Goal: Transaction & Acquisition: Purchase product/service

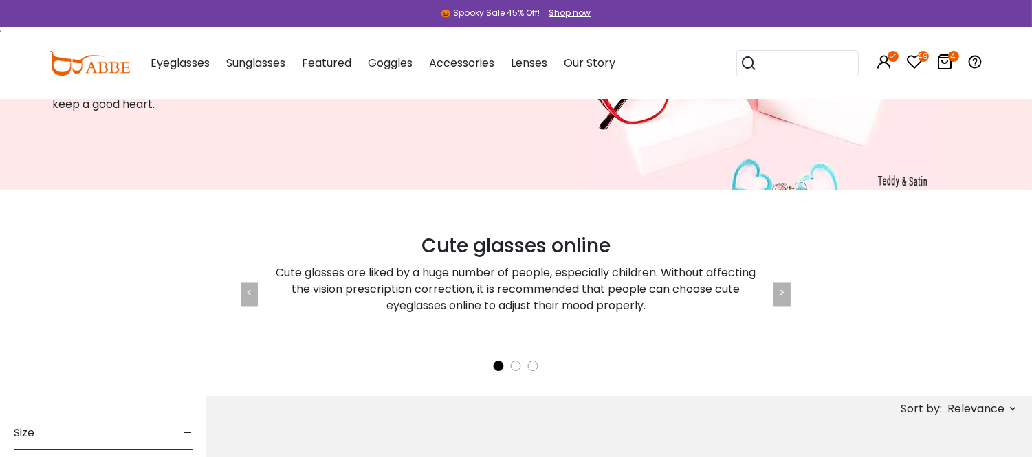
scroll to position [153, 0]
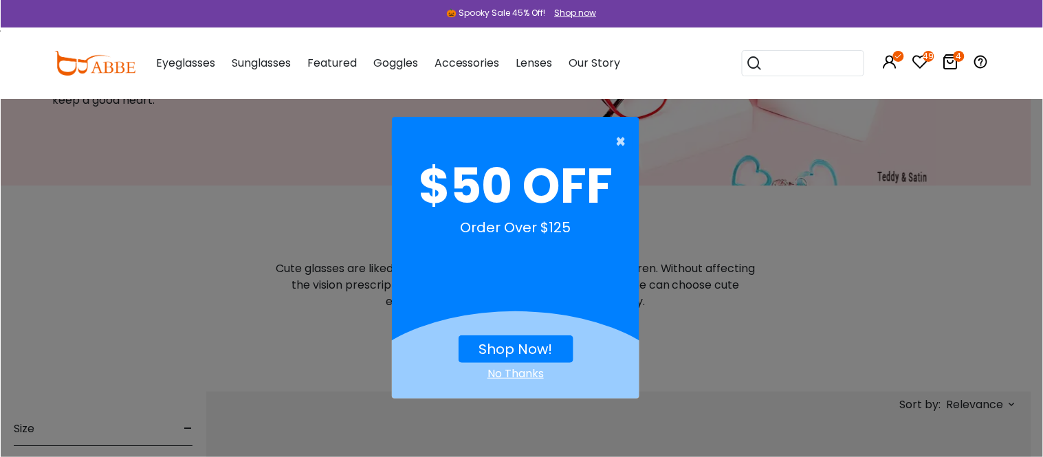
click at [618, 139] on span "×" at bounding box center [624, 142] width 17 height 28
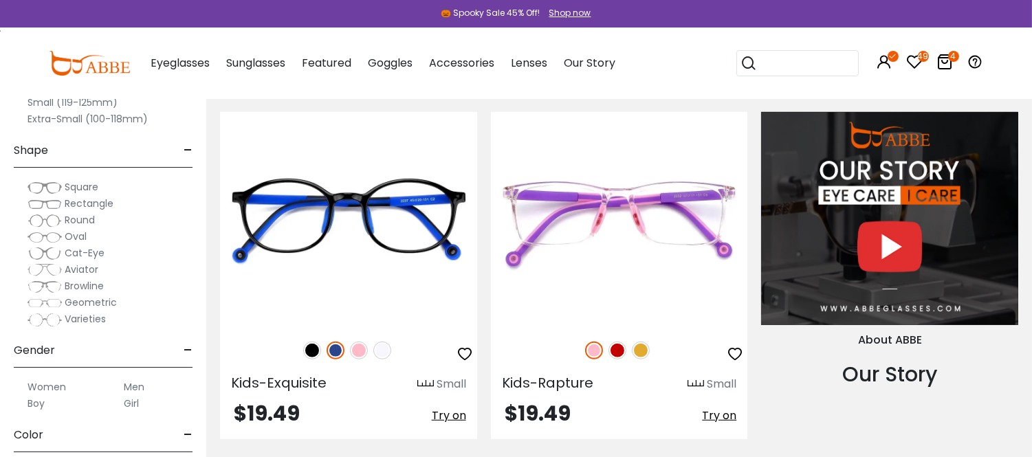
scroll to position [1605, 0]
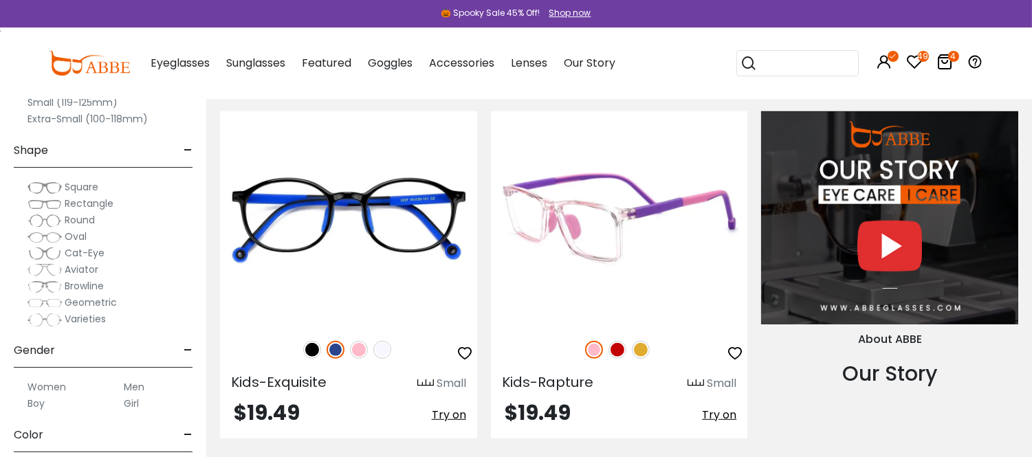
click at [619, 359] on img at bounding box center [618, 350] width 18 height 18
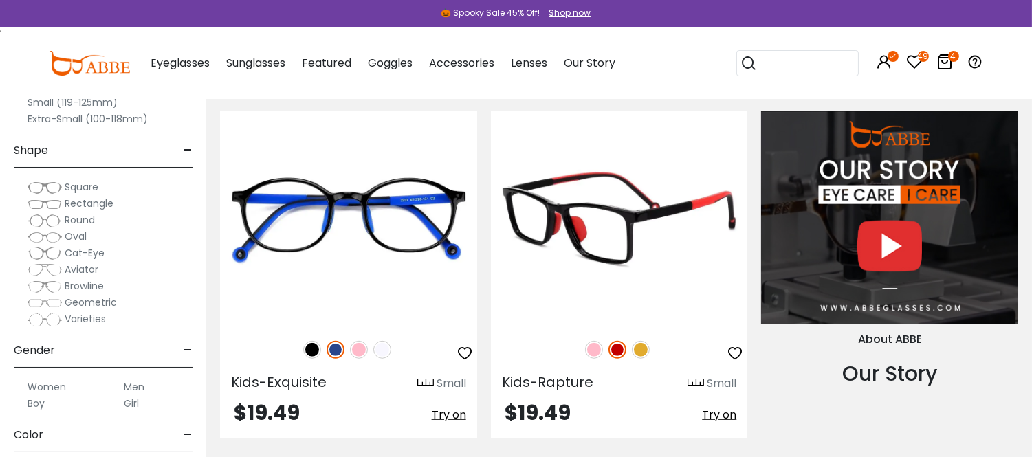
click at [642, 359] on img at bounding box center [641, 350] width 18 height 18
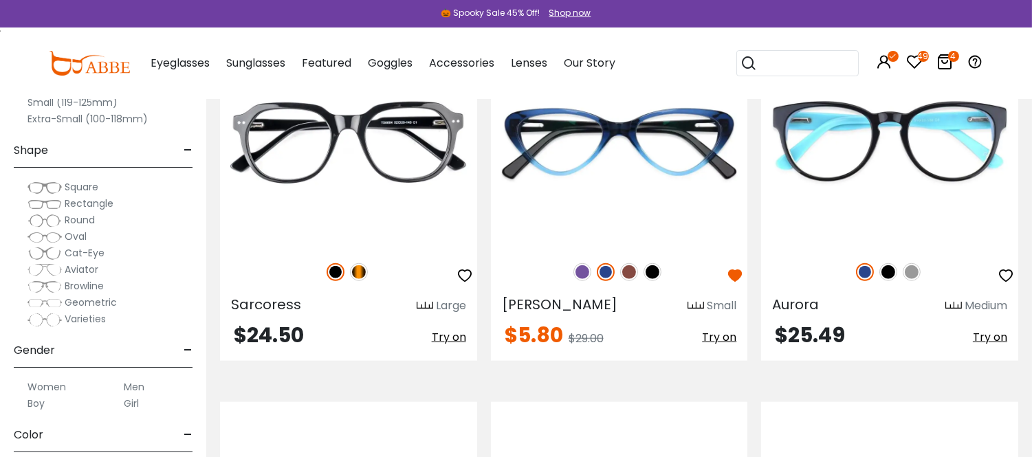
scroll to position [2445, 0]
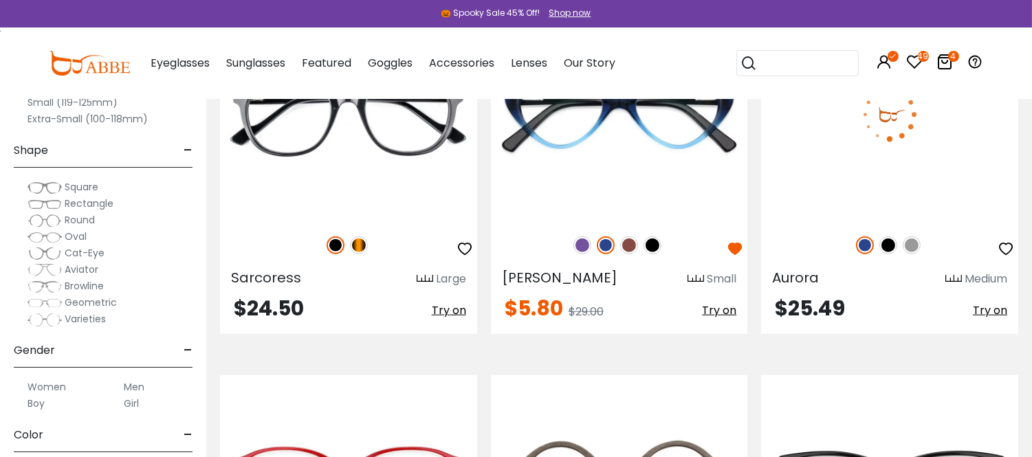
click at [890, 255] on img at bounding box center [889, 246] width 18 height 18
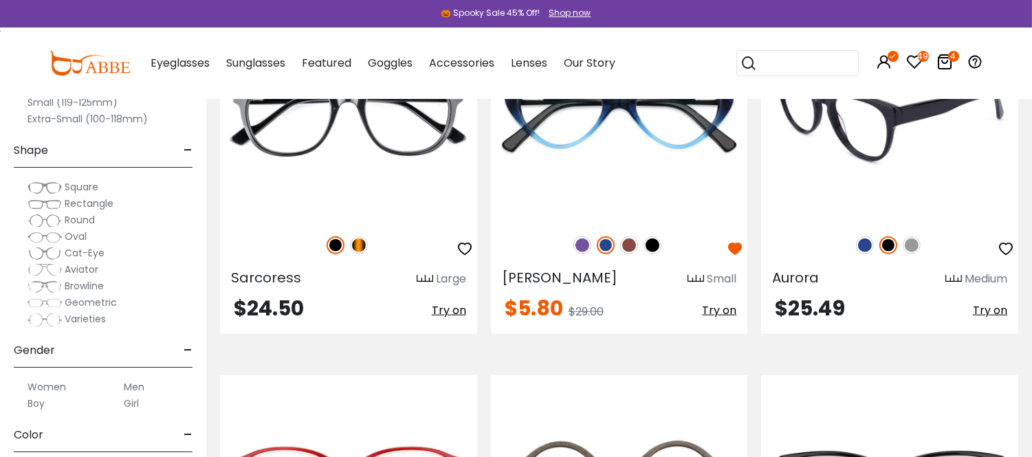
click at [915, 255] on img at bounding box center [912, 246] width 18 height 18
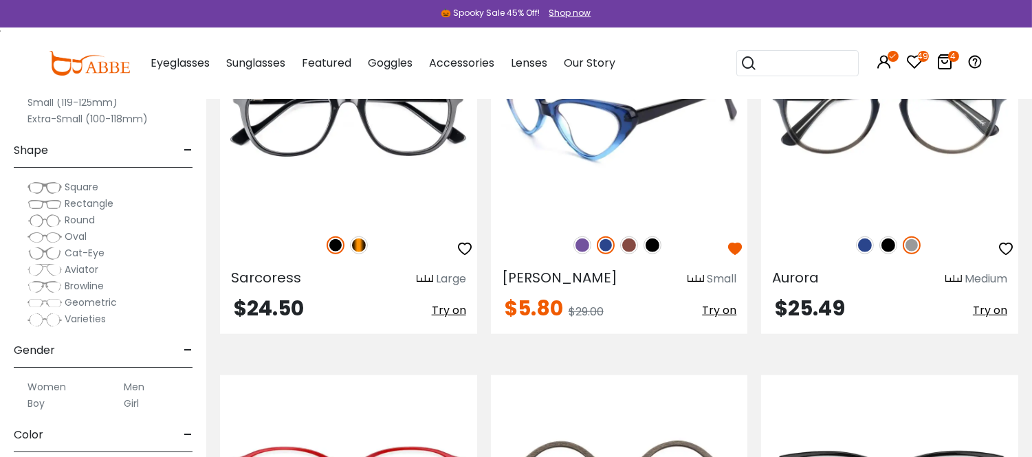
click at [581, 255] on img at bounding box center [583, 246] width 18 height 18
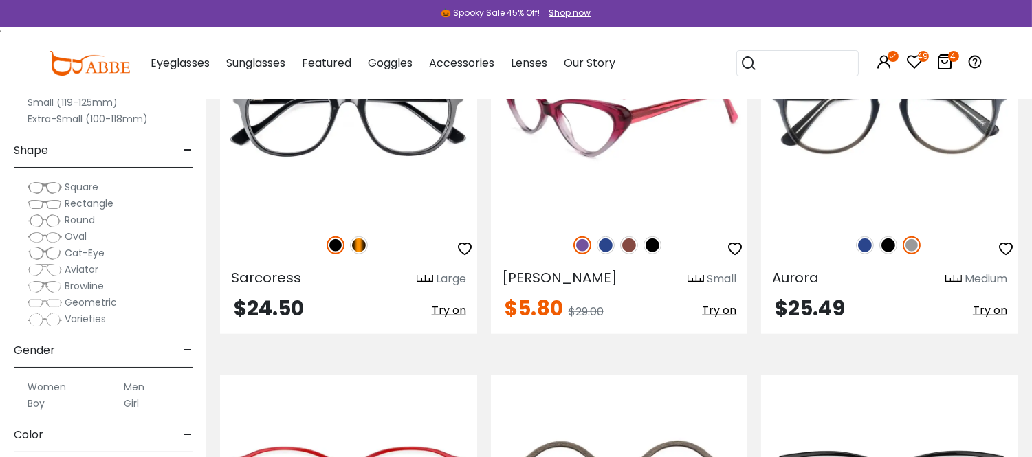
click at [628, 255] on img at bounding box center [629, 246] width 18 height 18
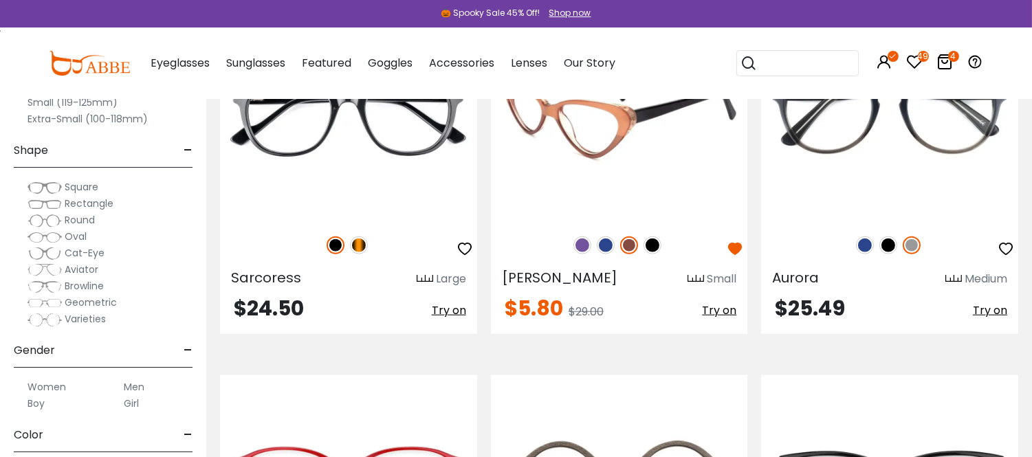
click at [628, 221] on img at bounding box center [619, 115] width 257 height 214
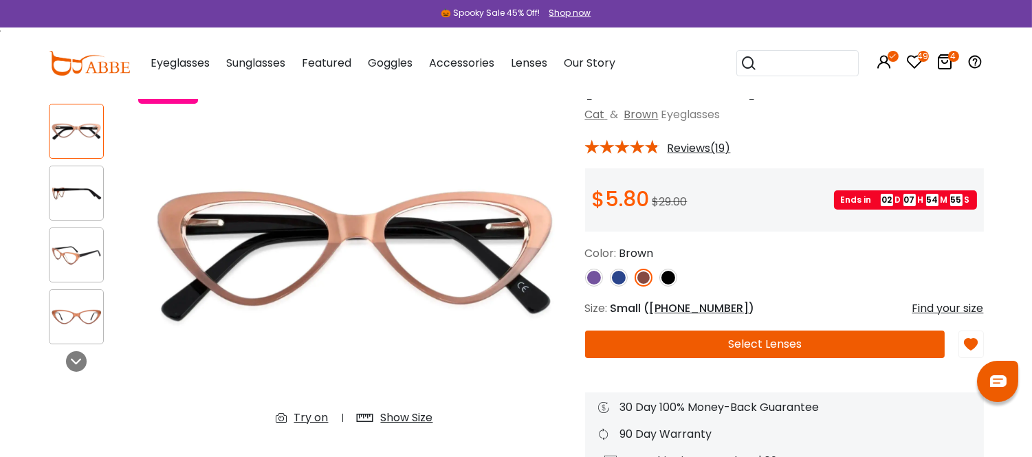
scroll to position [153, 0]
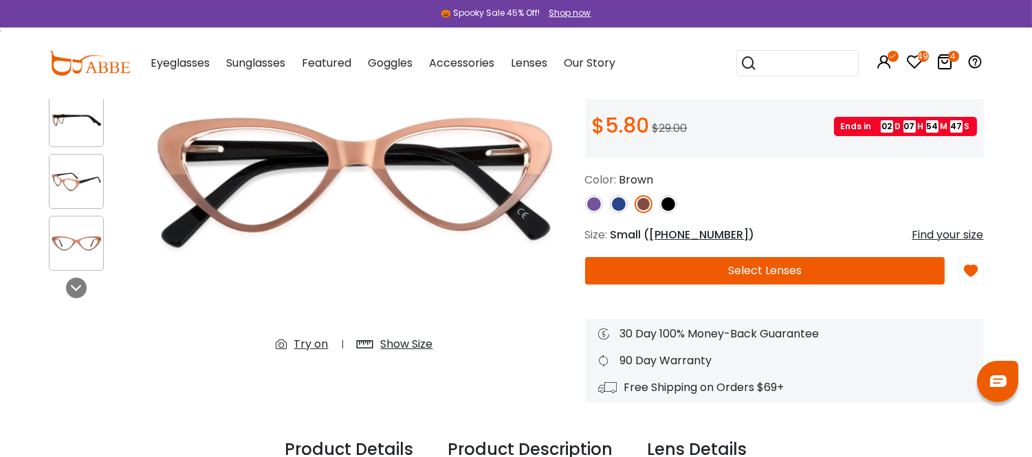
click at [595, 213] on img at bounding box center [594, 204] width 18 height 18
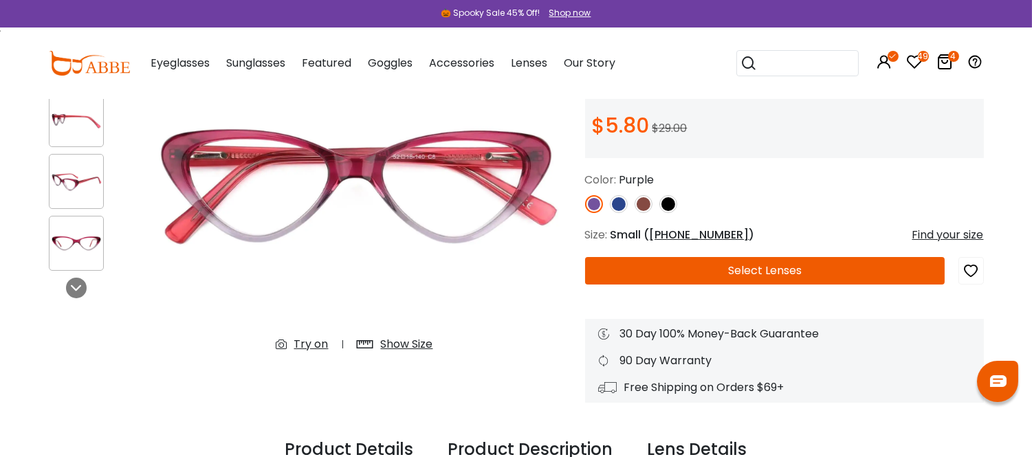
click at [619, 213] on img at bounding box center [619, 204] width 18 height 18
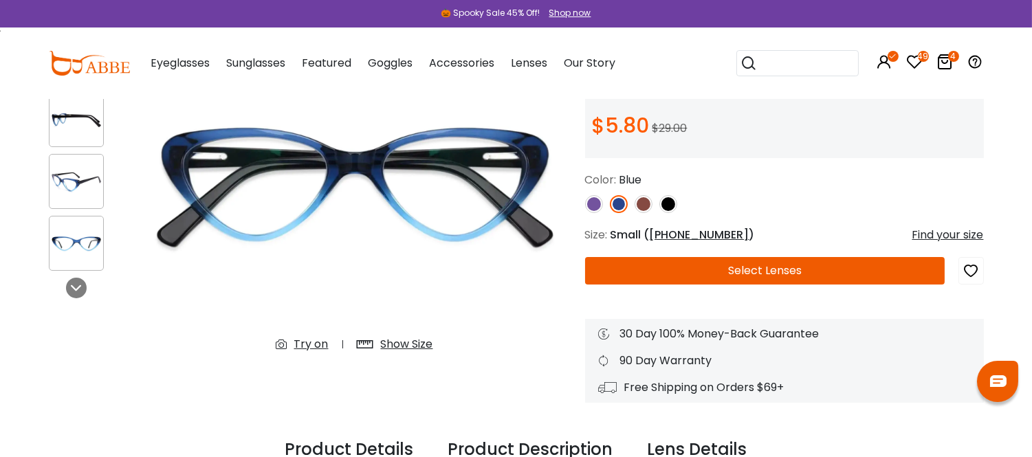
click at [77, 183] on img at bounding box center [77, 182] width 54 height 27
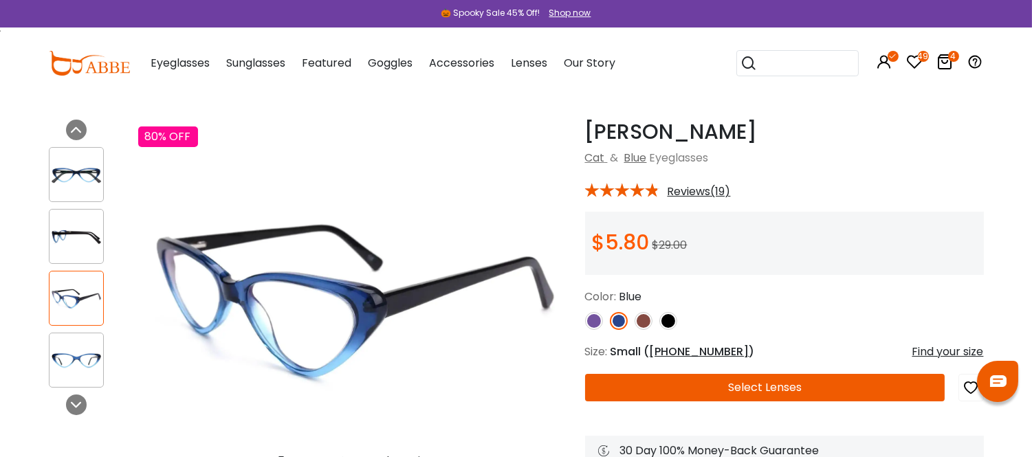
scroll to position [0, 0]
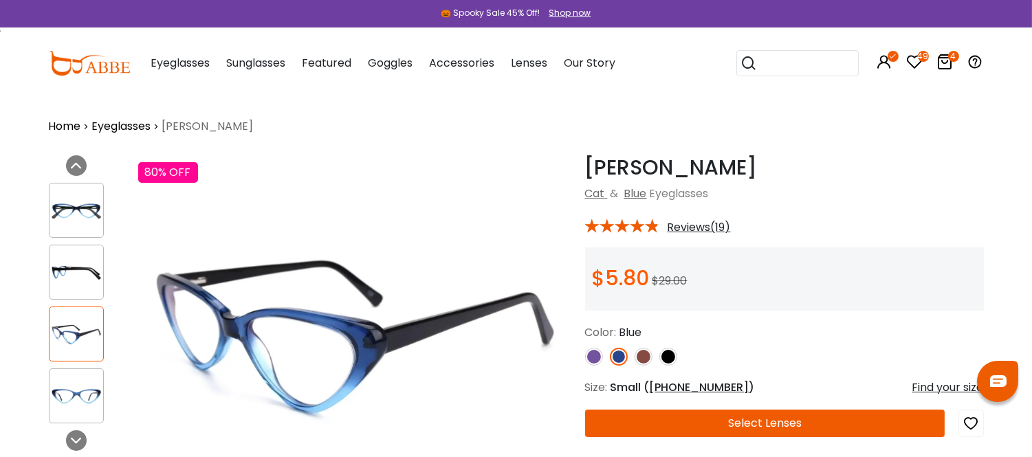
click at [643, 366] on img at bounding box center [644, 357] width 18 height 18
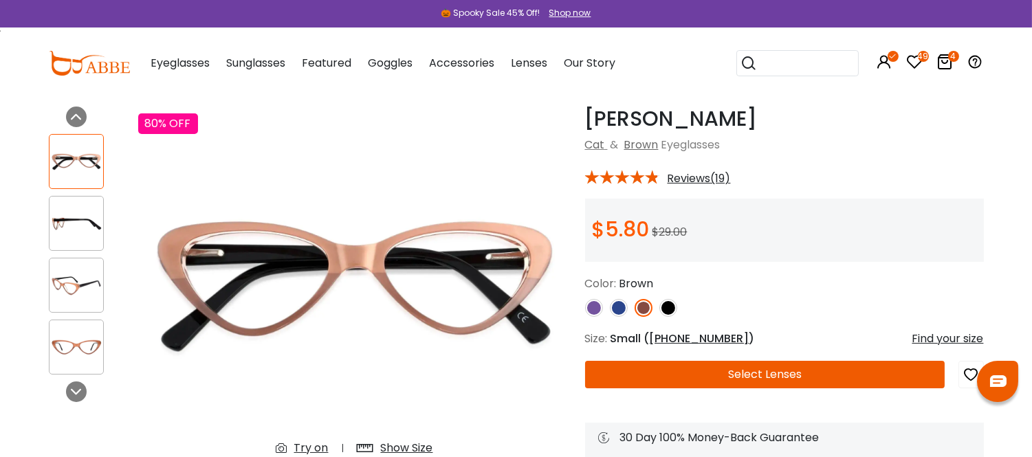
scroll to position [76, 0]
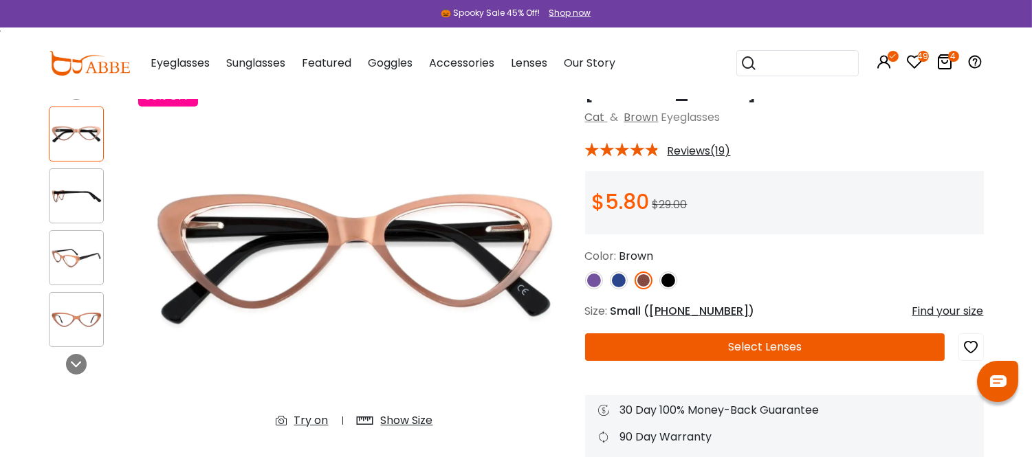
click at [777, 360] on button "Select Lenses" at bounding box center [765, 348] width 360 height 28
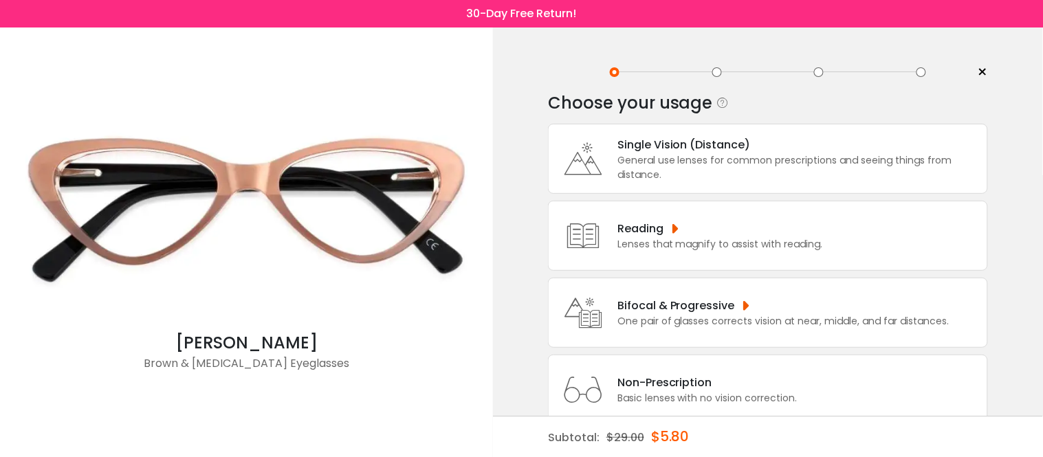
click at [734, 304] on div "Bifocal & Progressive" at bounding box center [784, 305] width 332 height 17
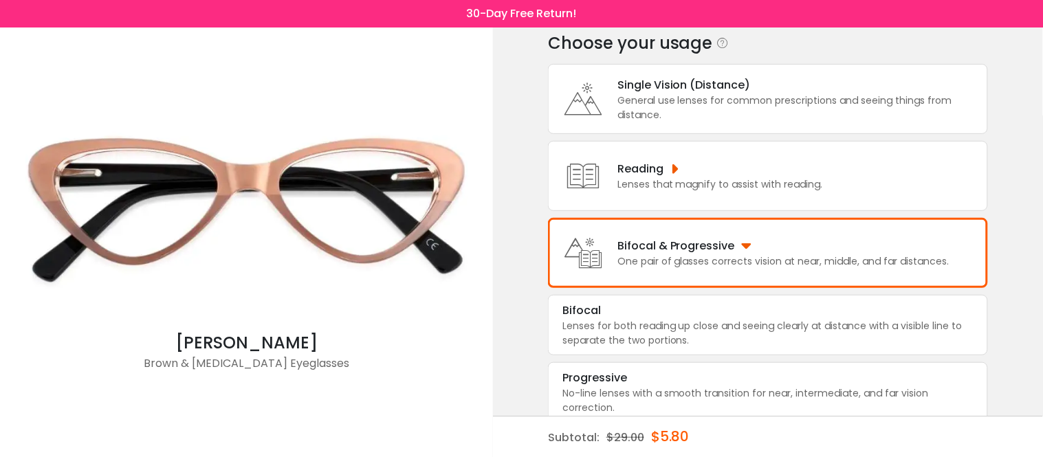
scroll to position [80, 0]
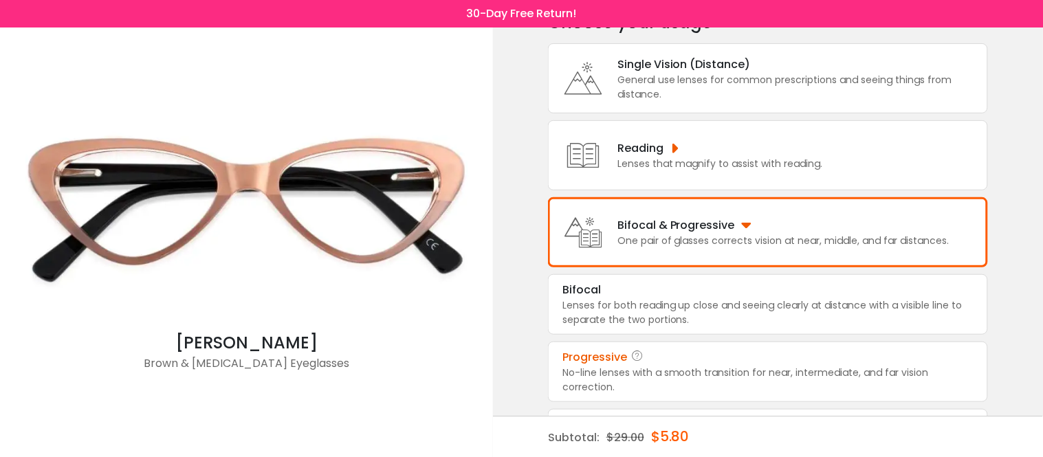
click at [735, 375] on div "No-line lenses with a smooth transition for near, intermediate, and far vision …" at bounding box center [768, 380] width 411 height 29
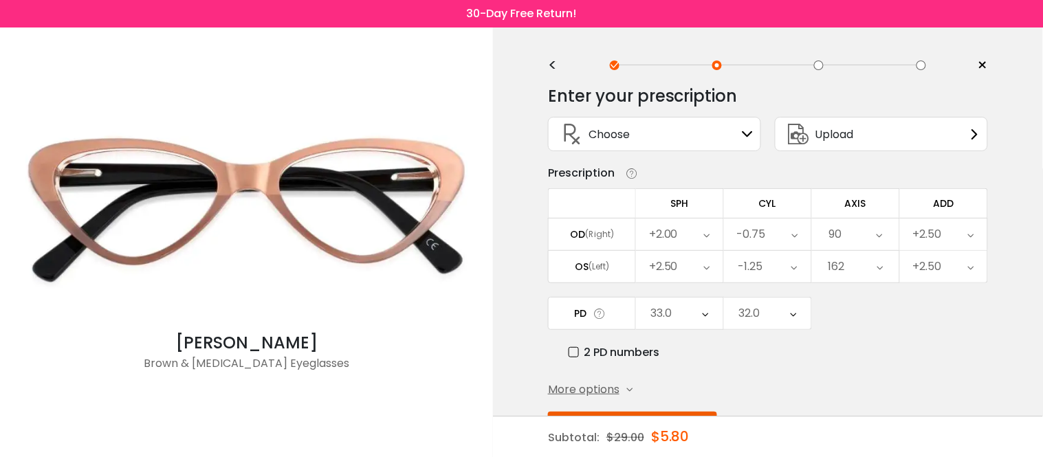
scroll to position [0, 0]
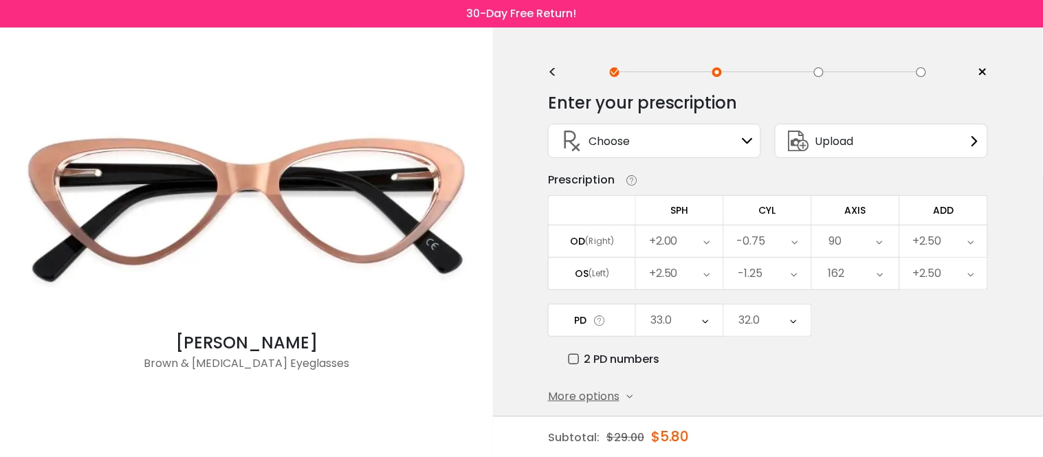
click at [748, 141] on icon at bounding box center [748, 141] width 11 height 11
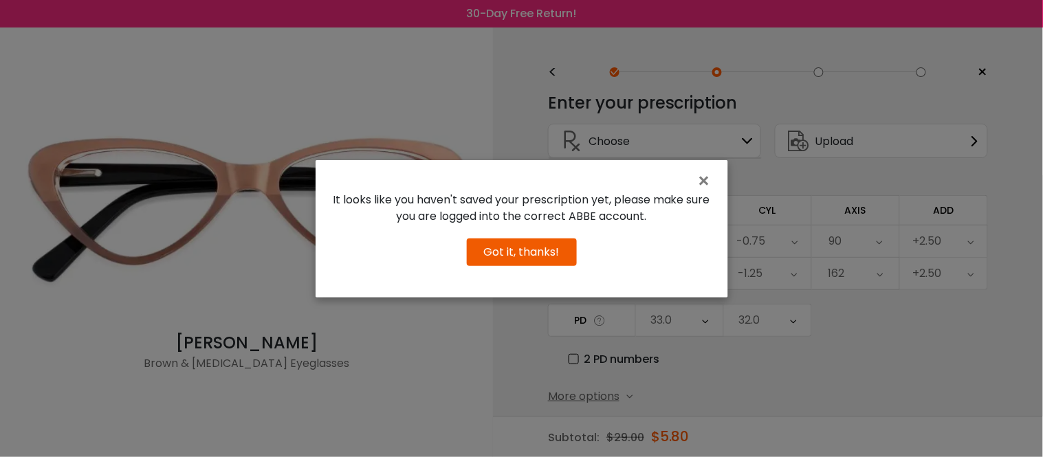
click at [537, 266] on button "Got it, thanks!" at bounding box center [522, 253] width 110 height 28
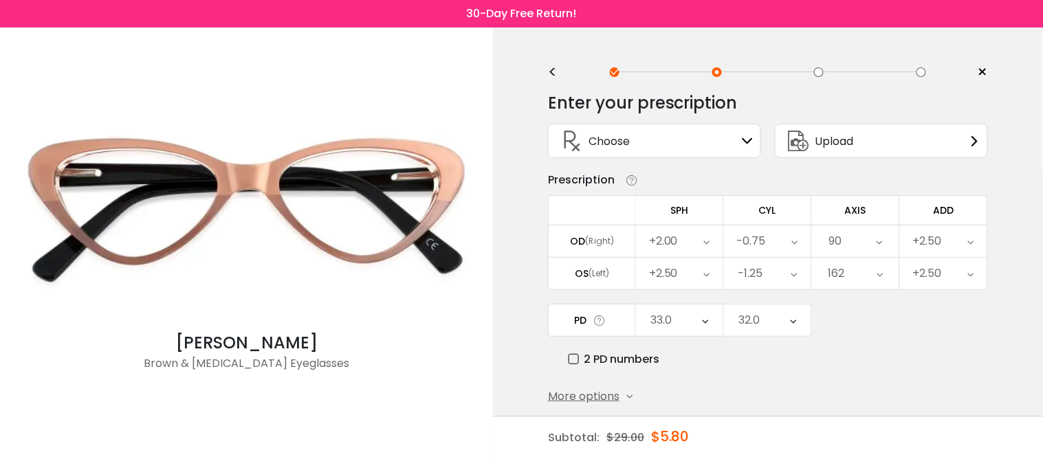
click at [706, 245] on icon at bounding box center [707, 242] width 6 height 32
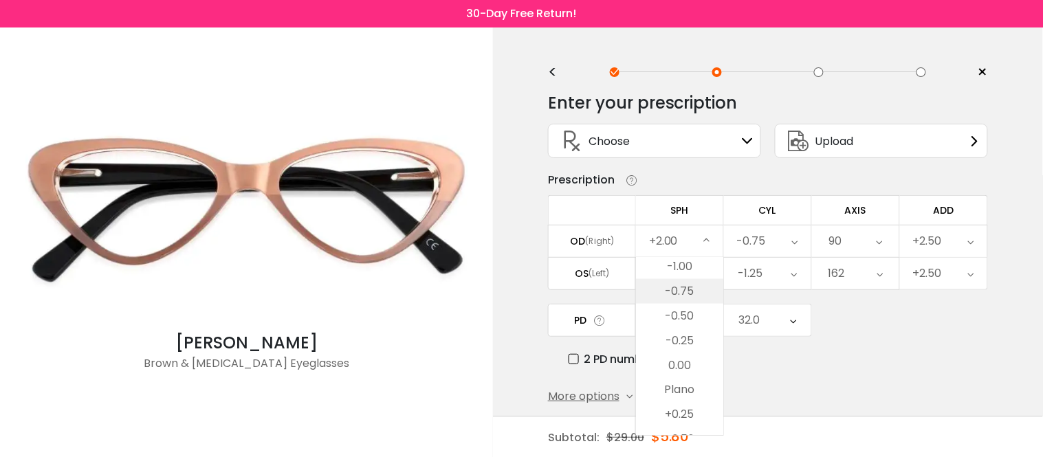
click at [689, 293] on li "-0.75" at bounding box center [679, 291] width 87 height 25
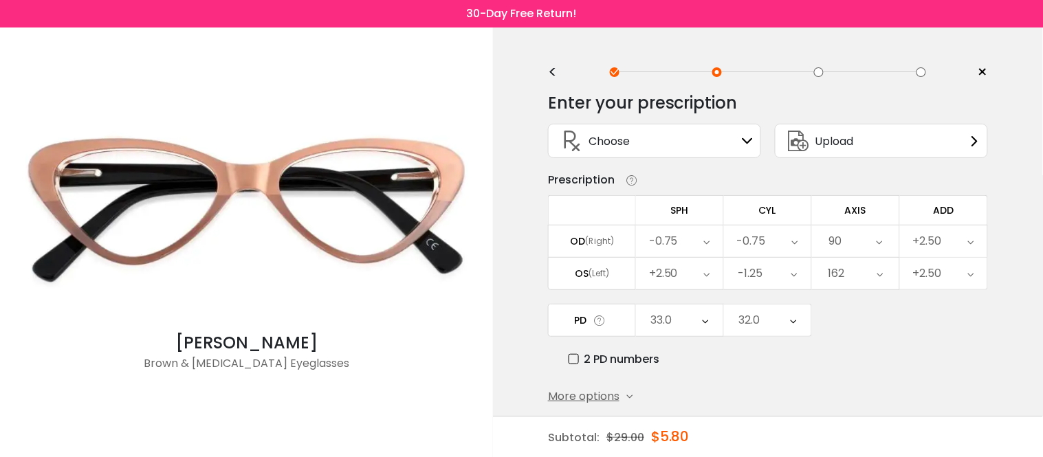
click at [794, 245] on icon at bounding box center [795, 242] width 6 height 32
click at [779, 388] on li "-0.50" at bounding box center [767, 384] width 87 height 25
click at [879, 248] on icon at bounding box center [879, 242] width 6 height 32
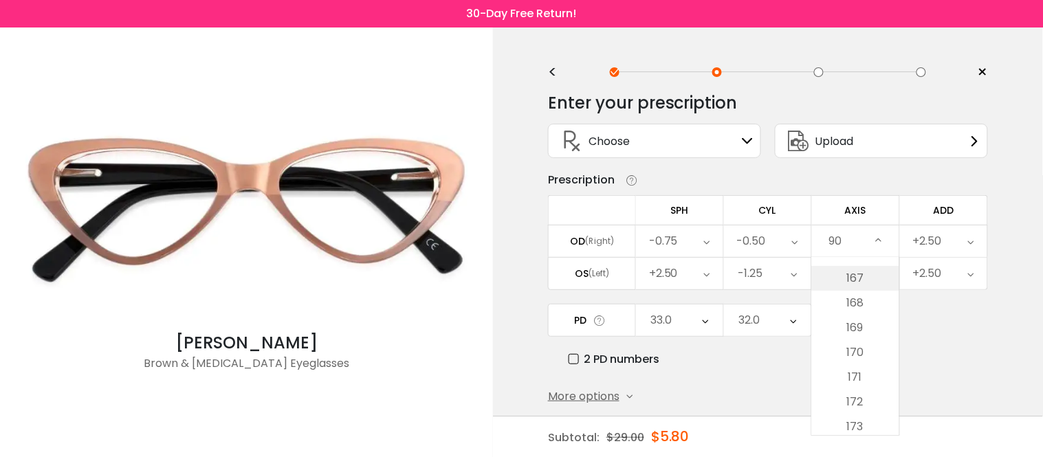
scroll to position [4204, 0]
click at [862, 331] on li "172" at bounding box center [855, 326] width 87 height 25
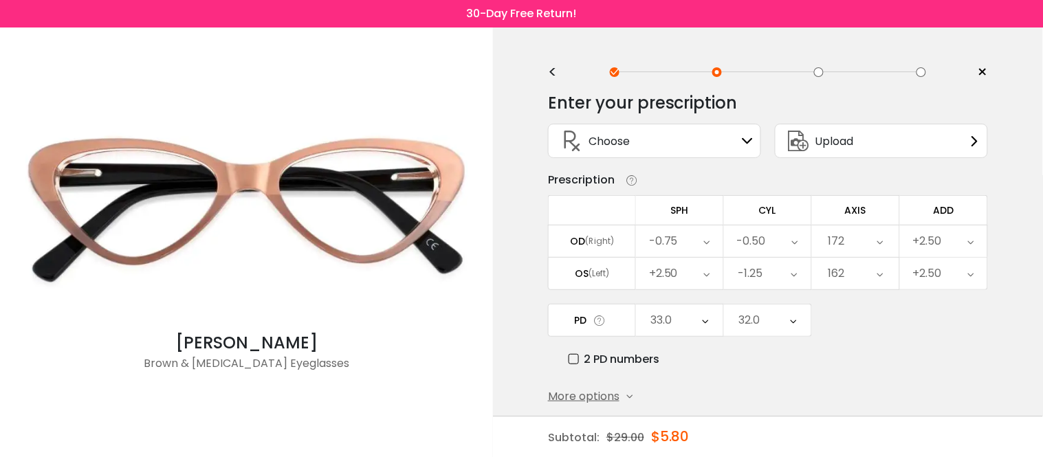
click at [709, 278] on icon at bounding box center [707, 274] width 6 height 32
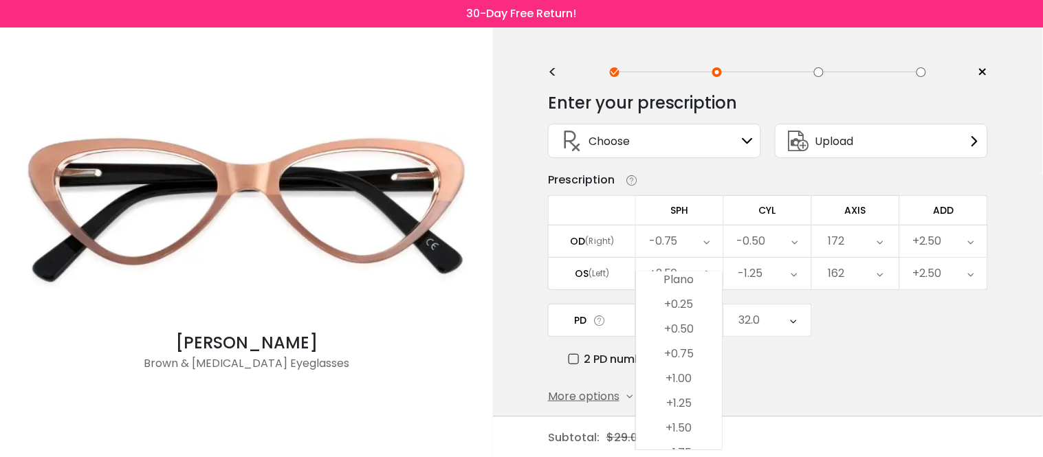
scroll to position [1935, 0]
click at [689, 380] on li "+0.25" at bounding box center [679, 380] width 86 height 25
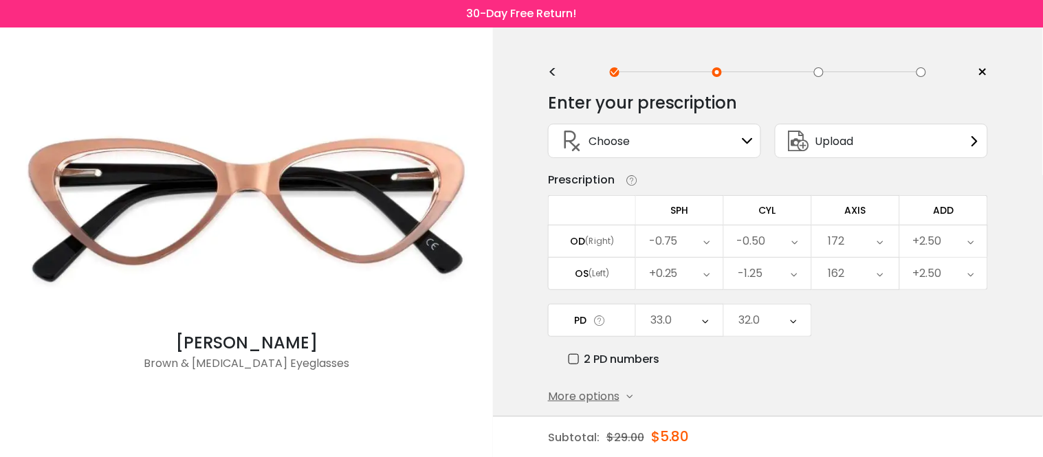
click at [794, 279] on icon at bounding box center [795, 274] width 6 height 32
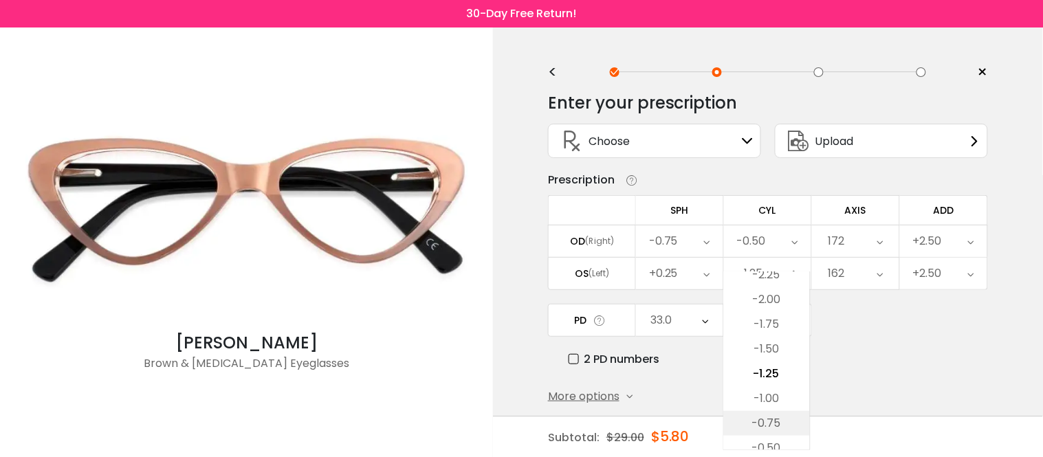
click at [773, 424] on li "-0.75" at bounding box center [767, 423] width 86 height 25
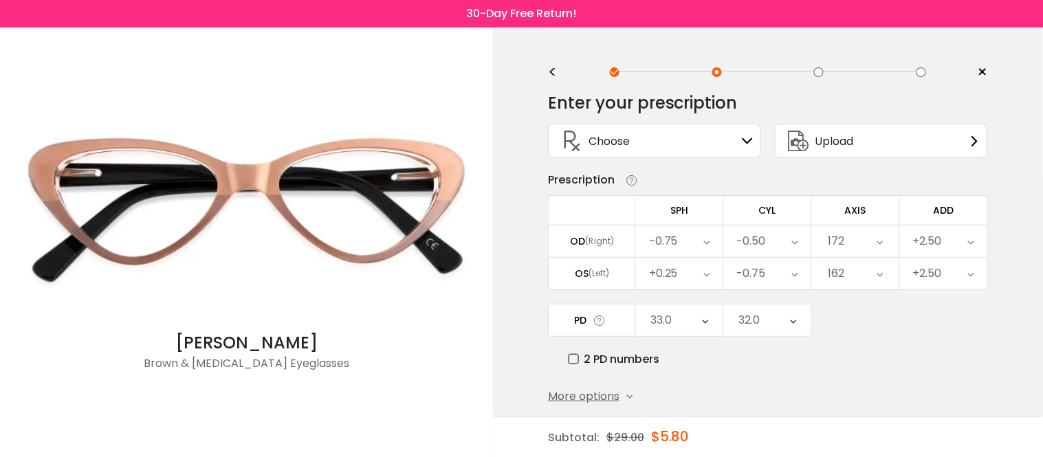
click at [881, 278] on icon at bounding box center [881, 274] width 6 height 32
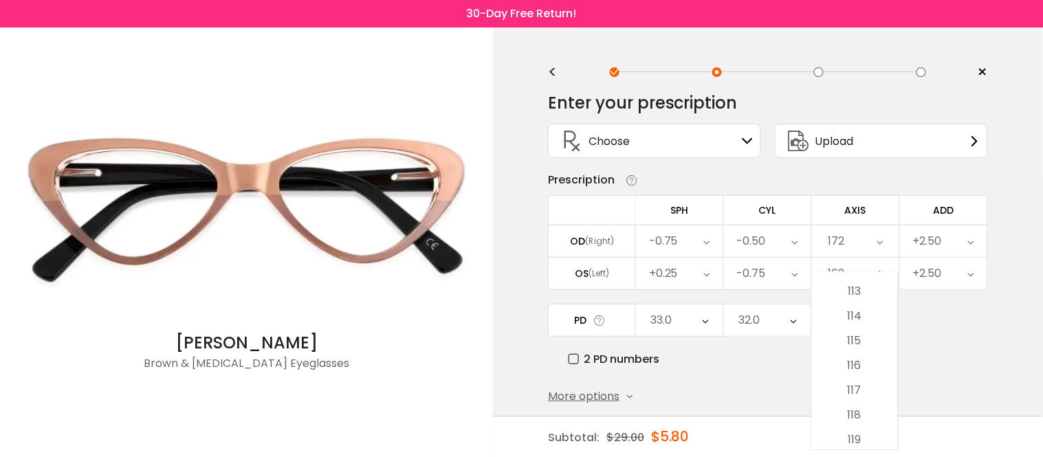
scroll to position [2776, 0]
click at [851, 306] on li "113" at bounding box center [855, 306] width 86 height 25
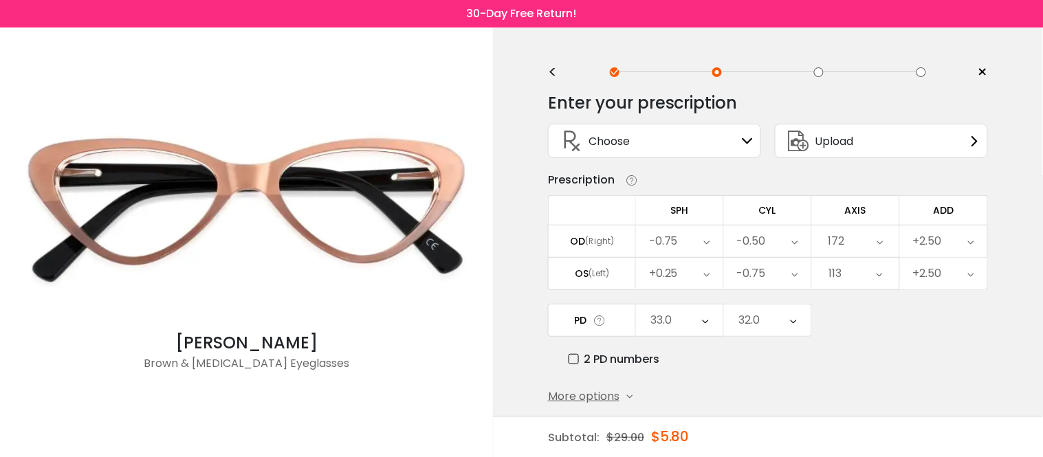
click at [703, 325] on icon at bounding box center [705, 321] width 6 height 32
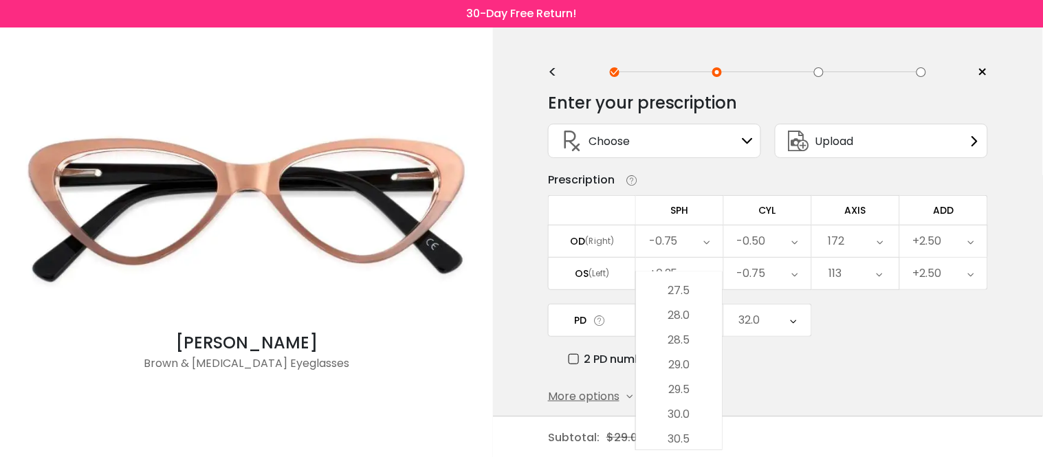
scroll to position [176, 0]
click at [689, 379] on li "28.5" at bounding box center [679, 381] width 86 height 25
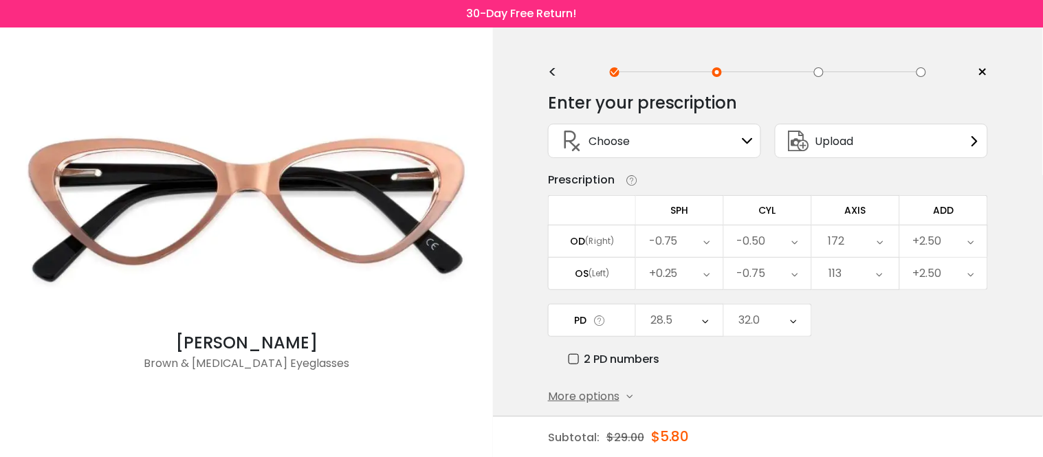
click at [794, 325] on icon at bounding box center [793, 321] width 6 height 32
click at [770, 349] on li "30.0" at bounding box center [767, 352] width 86 height 25
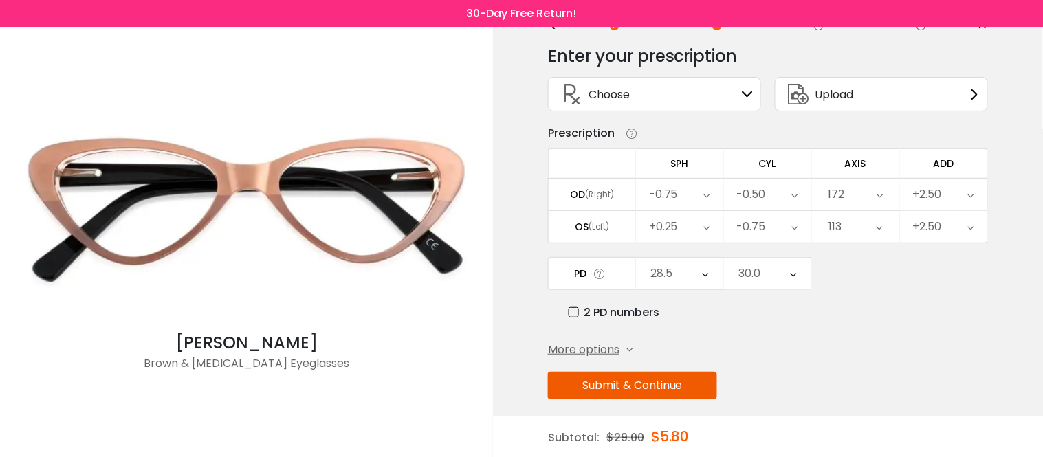
scroll to position [69, 0]
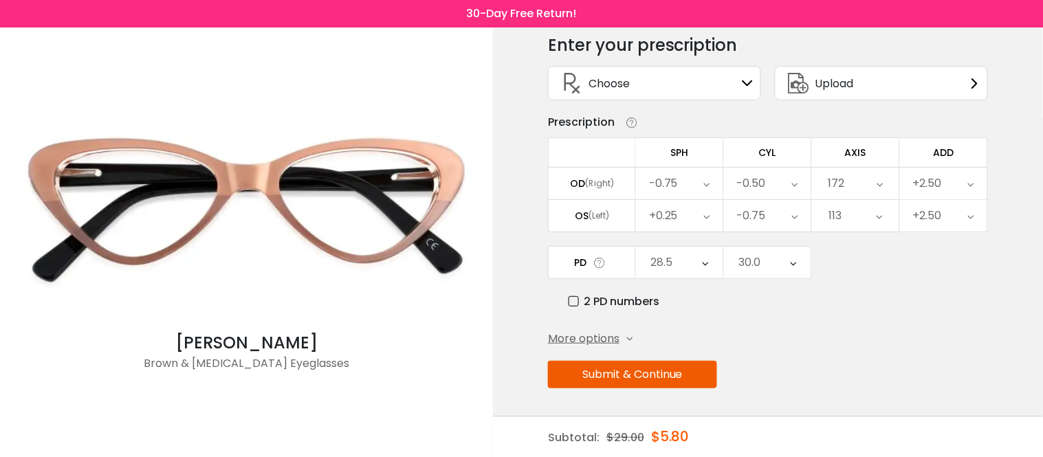
click at [623, 375] on button "Submit & Continue" at bounding box center [632, 375] width 169 height 28
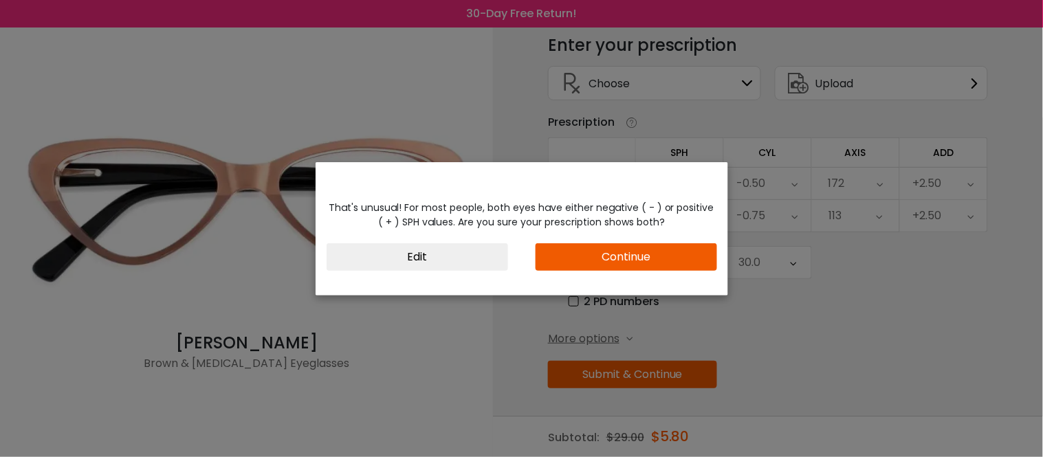
click at [642, 255] on button "Continue" at bounding box center [627, 258] width 182 height 28
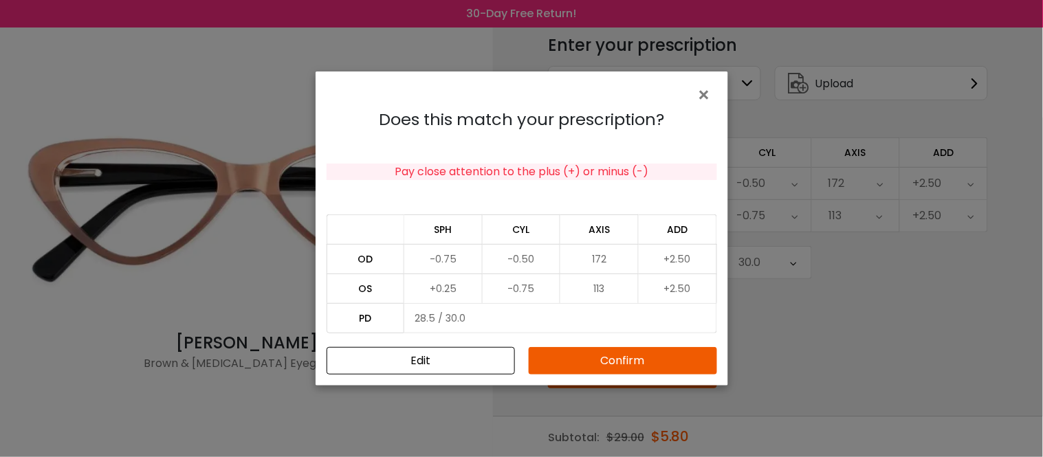
click at [619, 361] on button "Confirm" at bounding box center [623, 361] width 188 height 28
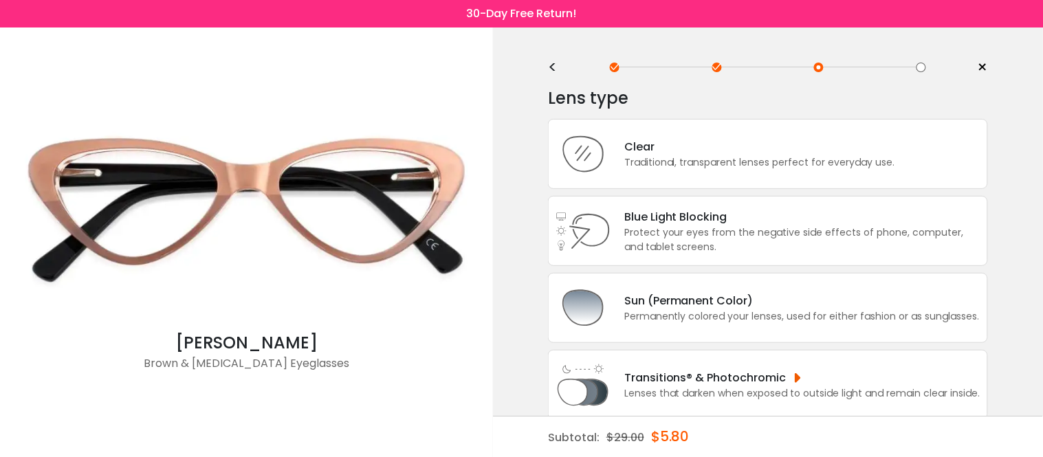
scroll to position [0, 0]
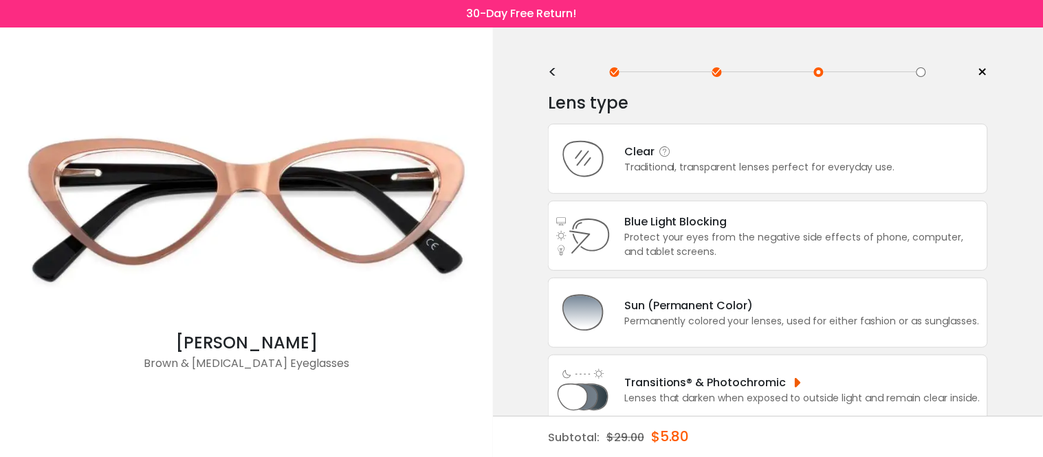
click at [730, 169] on div "Traditional, transparent lenses perfect for everyday use." at bounding box center [760, 167] width 271 height 14
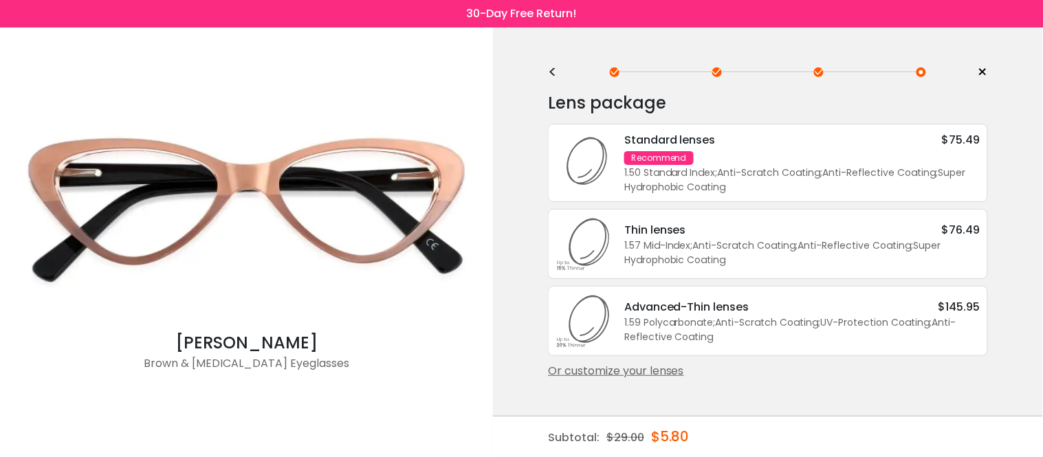
click at [742, 159] on div "Standard lenses $75.49 Recommend 1.50 Standard Index ; Anti-Scratch Coating ; A…" at bounding box center [796, 162] width 370 height 63
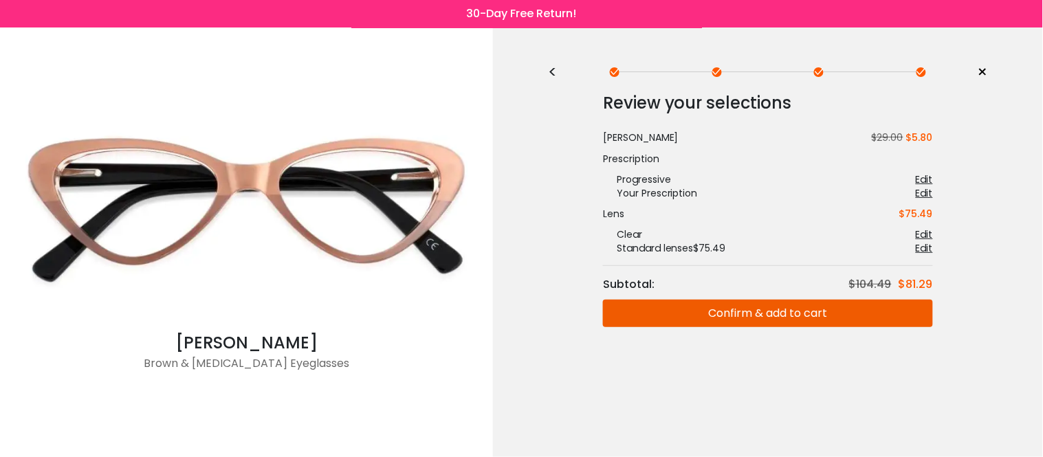
click at [759, 318] on button "Confirm & add to cart" at bounding box center [768, 314] width 330 height 28
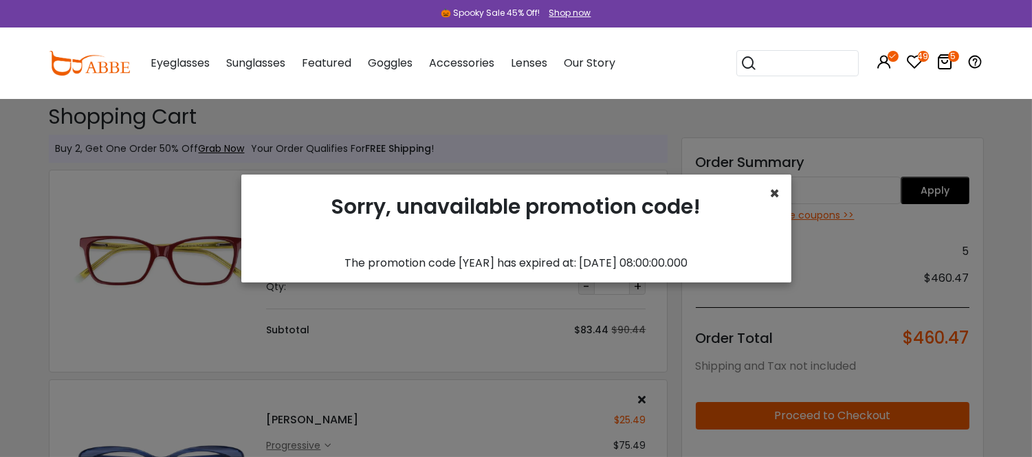
click at [772, 186] on span "×" at bounding box center [775, 193] width 10 height 23
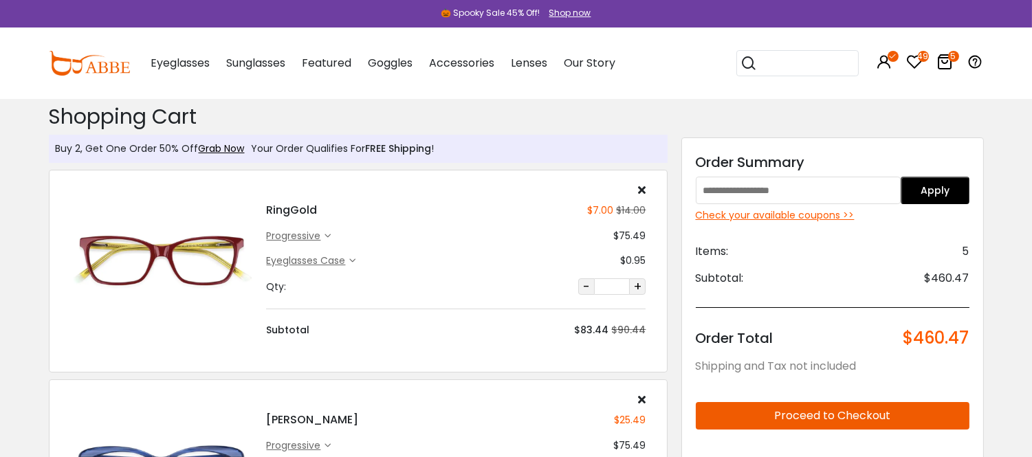
click at [773, 216] on div "Check your available coupons >>" at bounding box center [833, 215] width 274 height 14
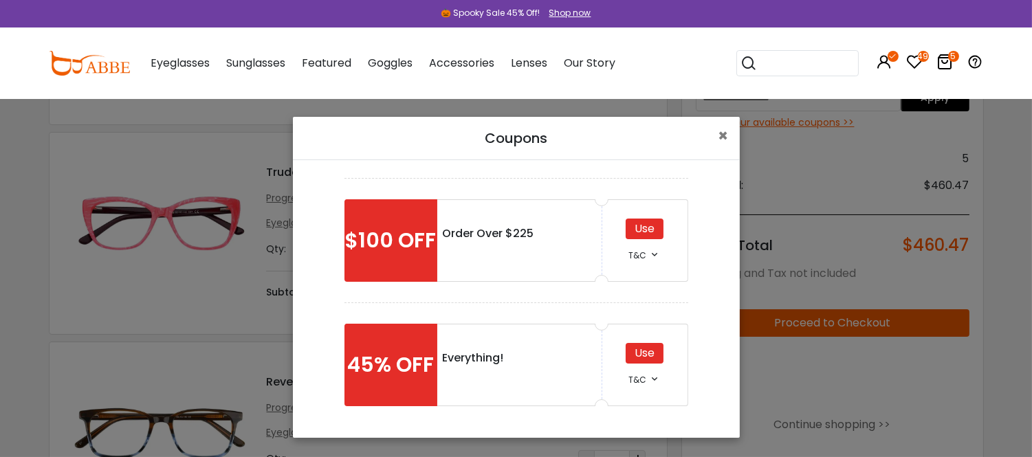
scroll to position [458, 0]
click at [630, 344] on div "Use" at bounding box center [645, 353] width 38 height 21
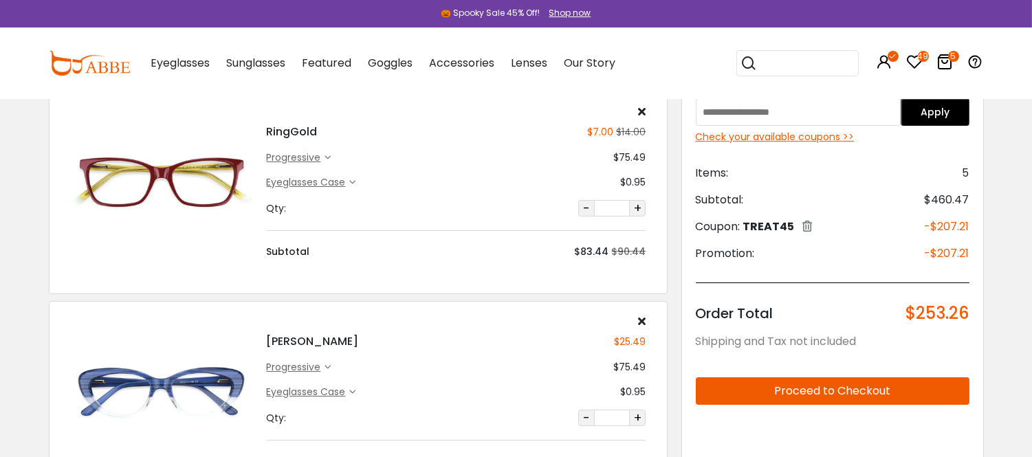
scroll to position [76, 0]
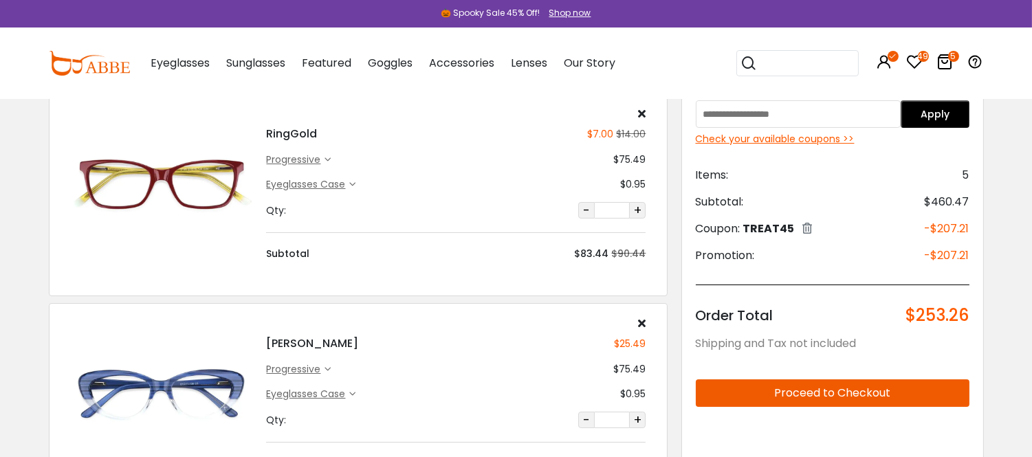
click at [642, 115] on icon at bounding box center [642, 113] width 8 height 11
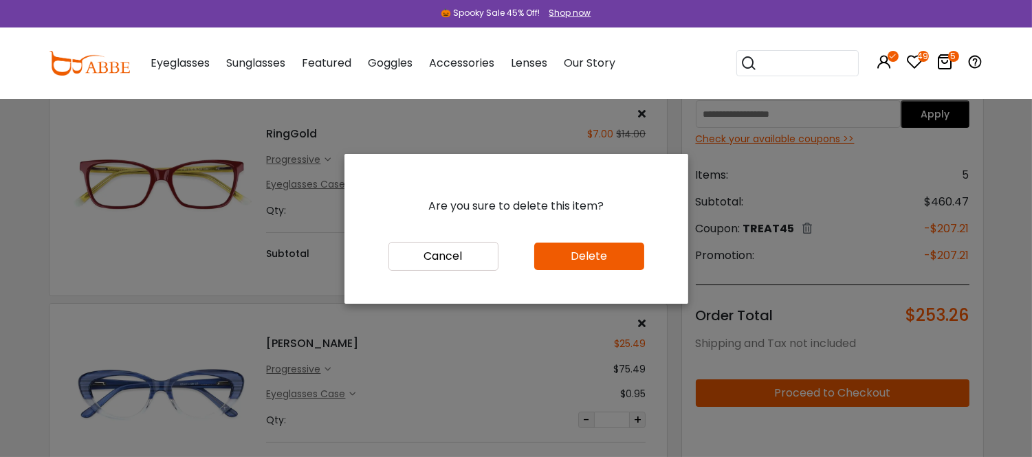
click at [447, 265] on button "Cancel" at bounding box center [444, 256] width 110 height 29
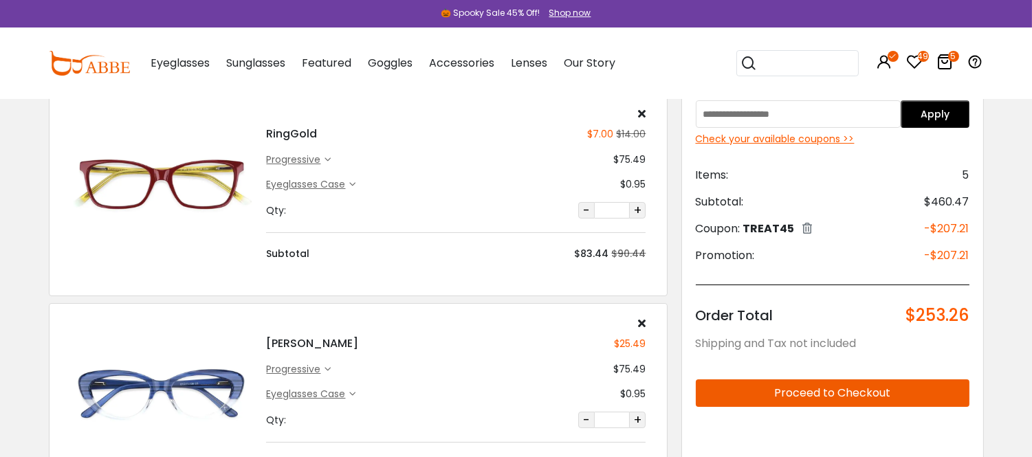
click at [642, 116] on icon at bounding box center [642, 113] width 8 height 11
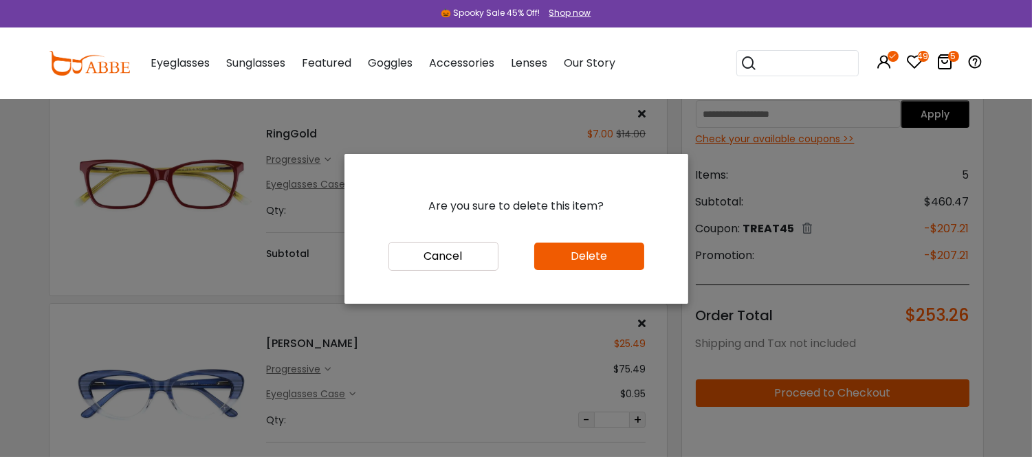
click at [581, 266] on button "Delete" at bounding box center [589, 257] width 110 height 28
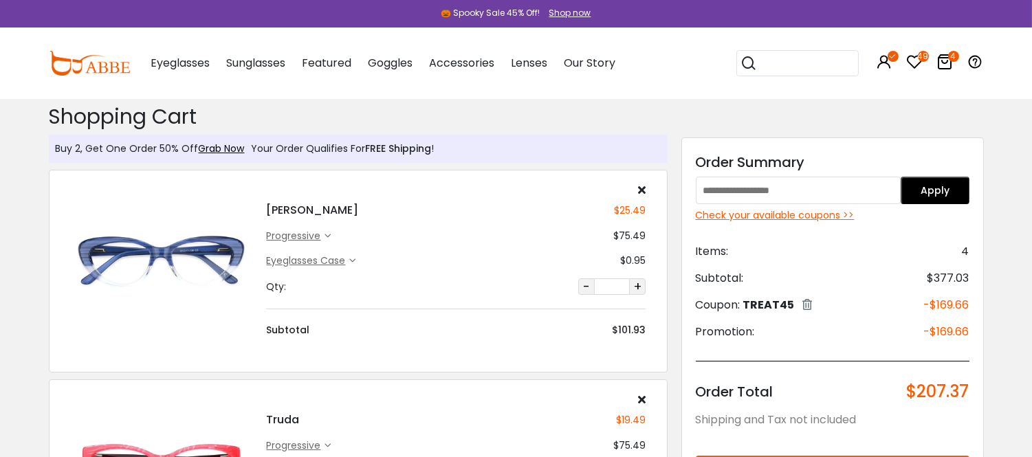
click at [827, 216] on div "Check your available coupons >>" at bounding box center [833, 215] width 274 height 14
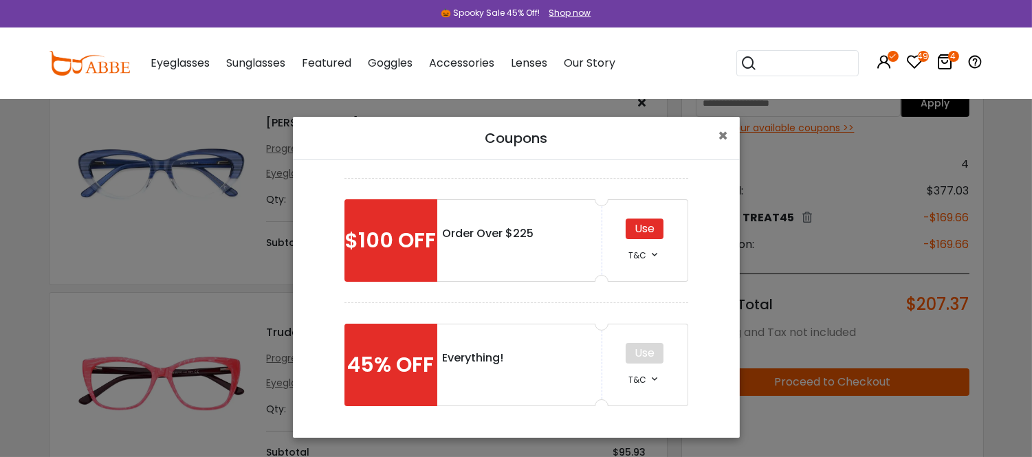
scroll to position [153, 0]
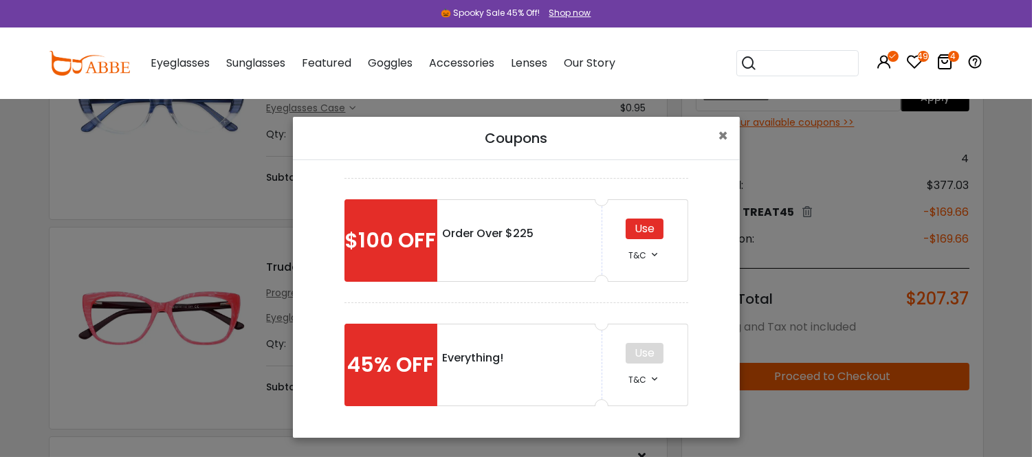
drag, startPoint x: 583, startPoint y: 144, endPoint x: 627, endPoint y: 147, distance: 44.1
click at [628, 147] on div "Coupons ×" at bounding box center [516, 138] width 447 height 43
click at [861, 175] on div "Coupons × $25 OFF Order Over $75 Use T&C *• Order Amount Over $75. *• Offer not…" at bounding box center [516, 228] width 1032 height 457
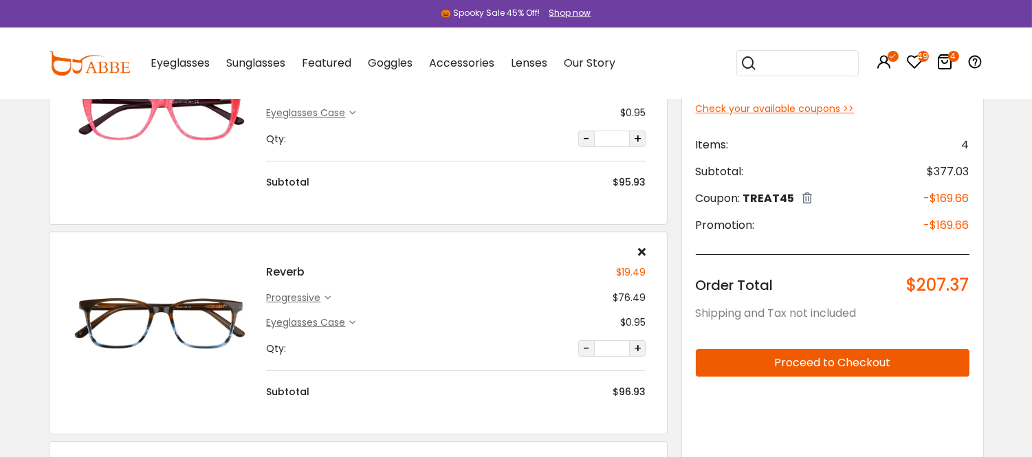
scroll to position [382, 0]
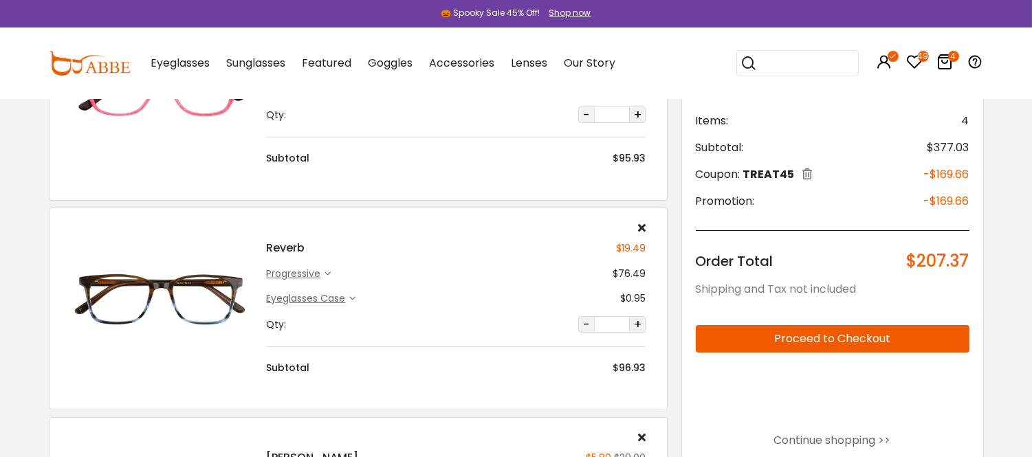
click at [210, 313] on img at bounding box center [161, 298] width 183 height 91
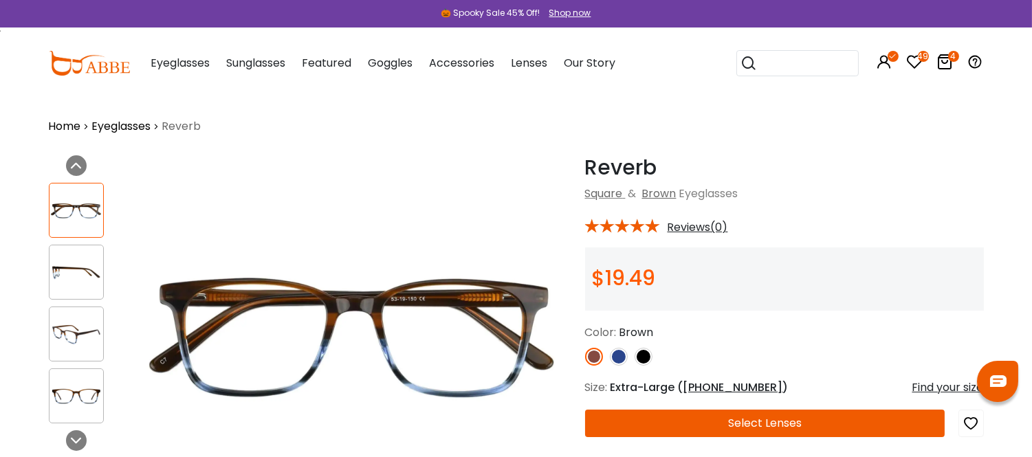
click at [617, 366] on img at bounding box center [619, 357] width 18 height 18
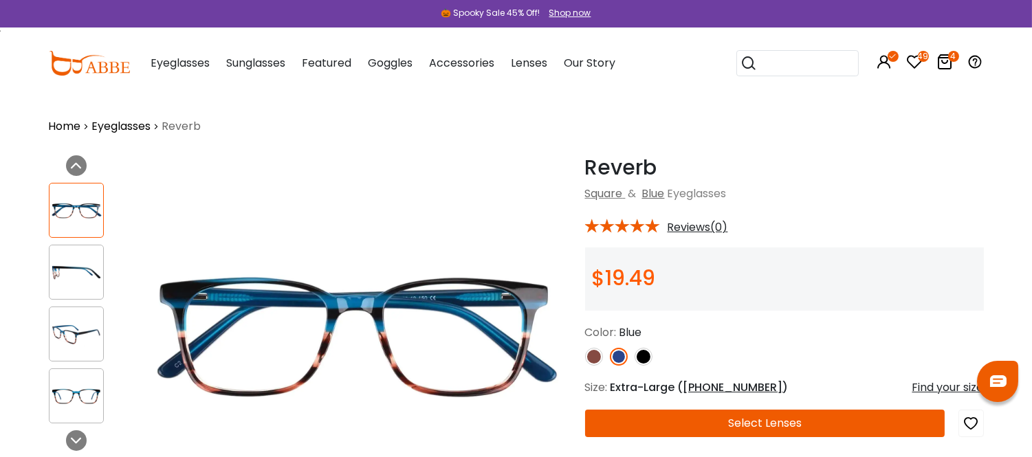
click at [644, 366] on img at bounding box center [644, 357] width 18 height 18
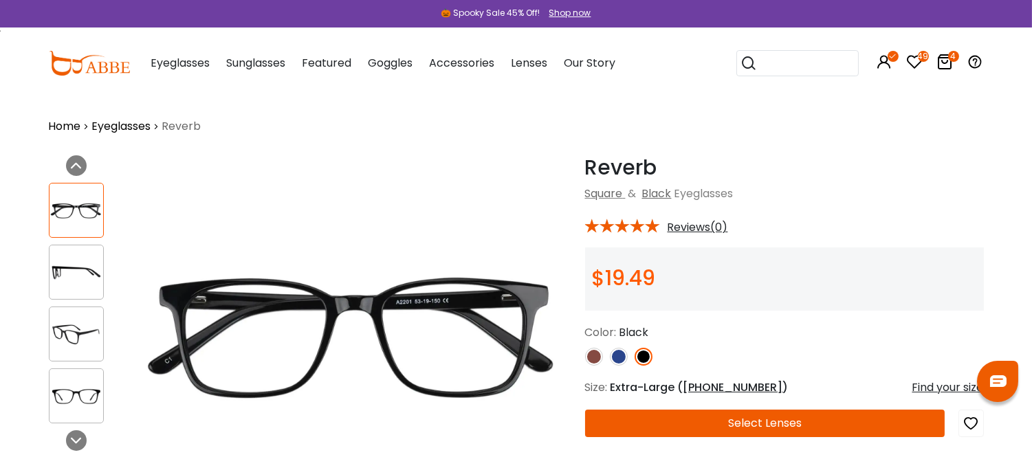
click at [594, 366] on img at bounding box center [594, 357] width 18 height 18
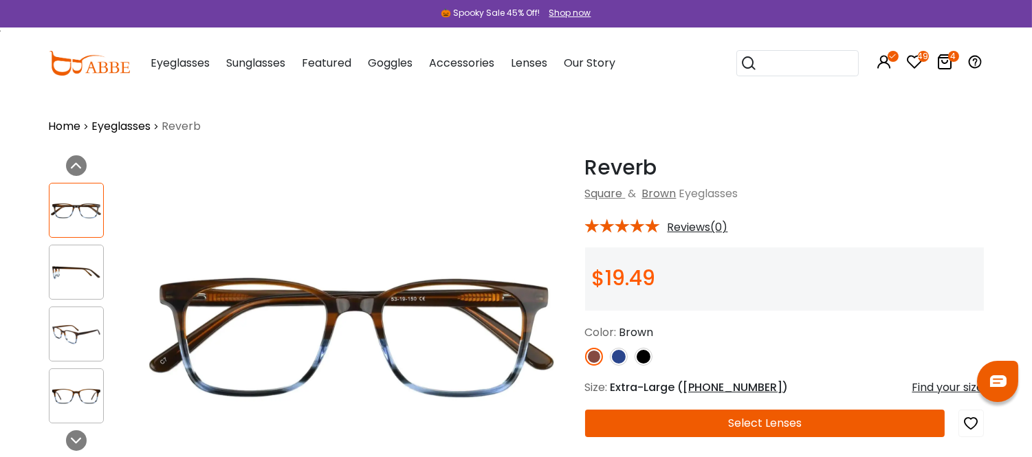
click at [945, 62] on icon at bounding box center [946, 62] width 17 height 17
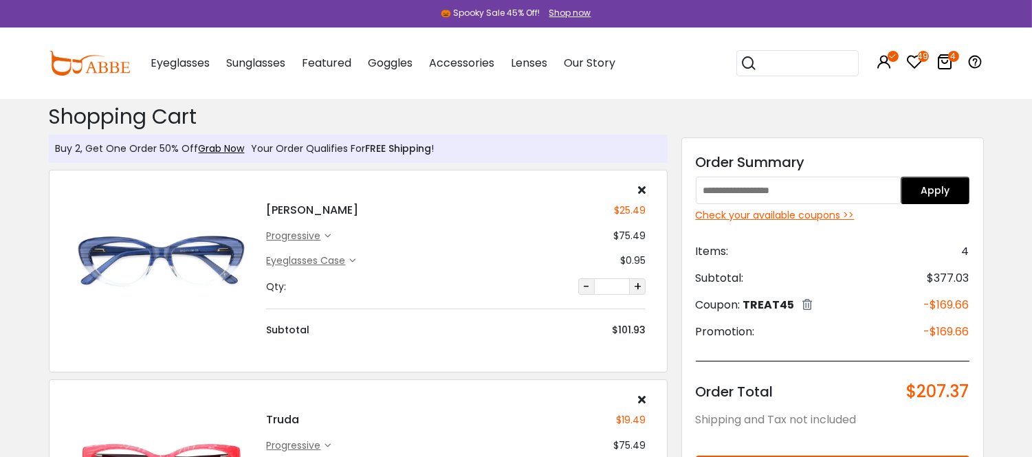
click at [801, 217] on div "Check your available coupons >>" at bounding box center [833, 215] width 274 height 14
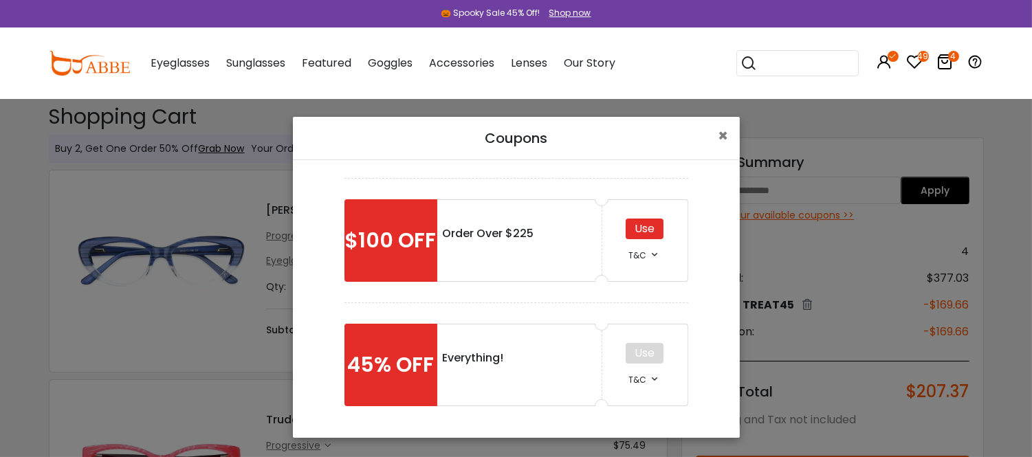
scroll to position [300, 0]
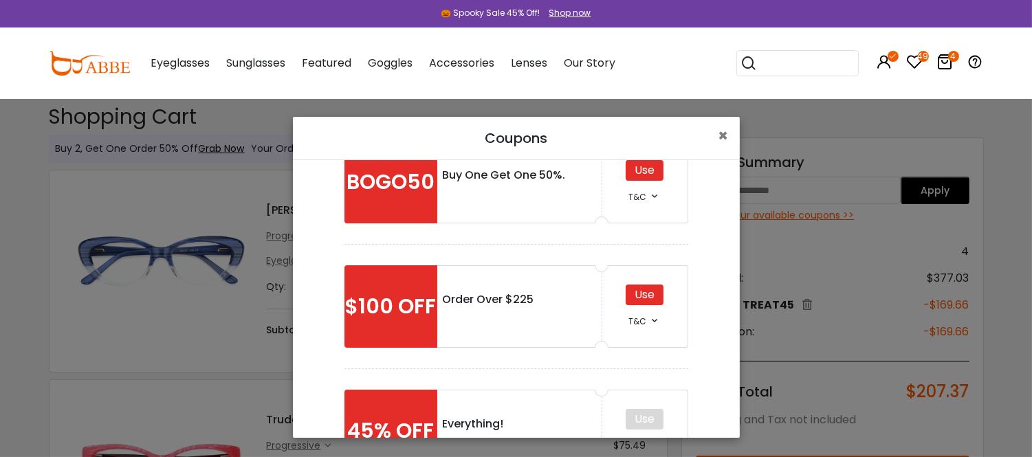
click at [633, 296] on div "Use" at bounding box center [645, 295] width 38 height 21
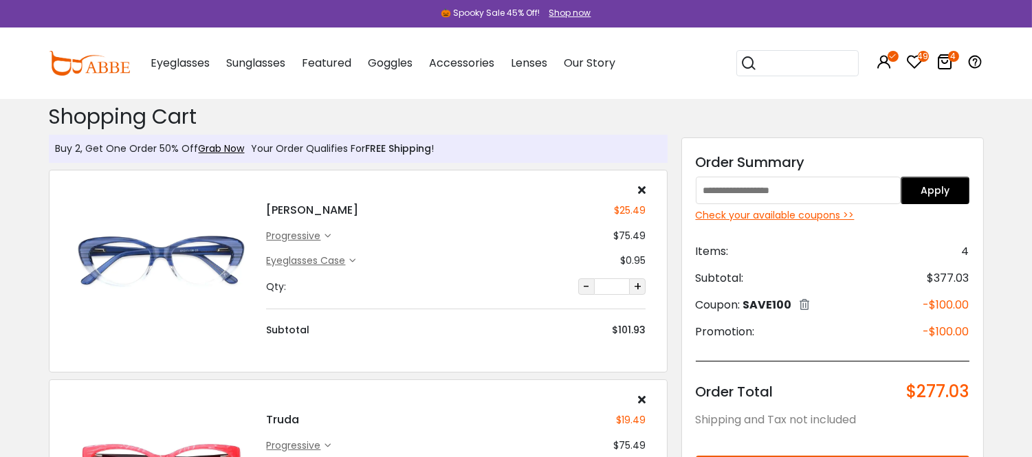
click at [808, 217] on div "Check your available coupons >>" at bounding box center [833, 215] width 274 height 14
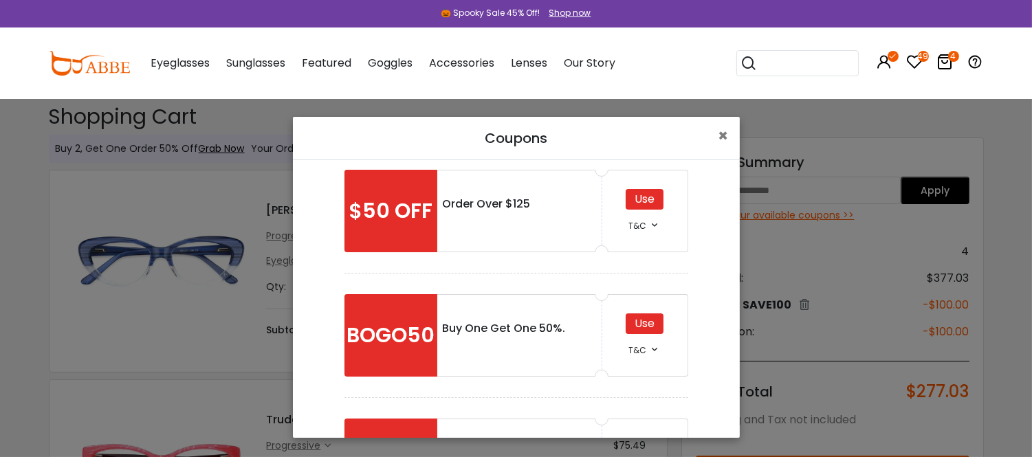
scroll to position [153, 0]
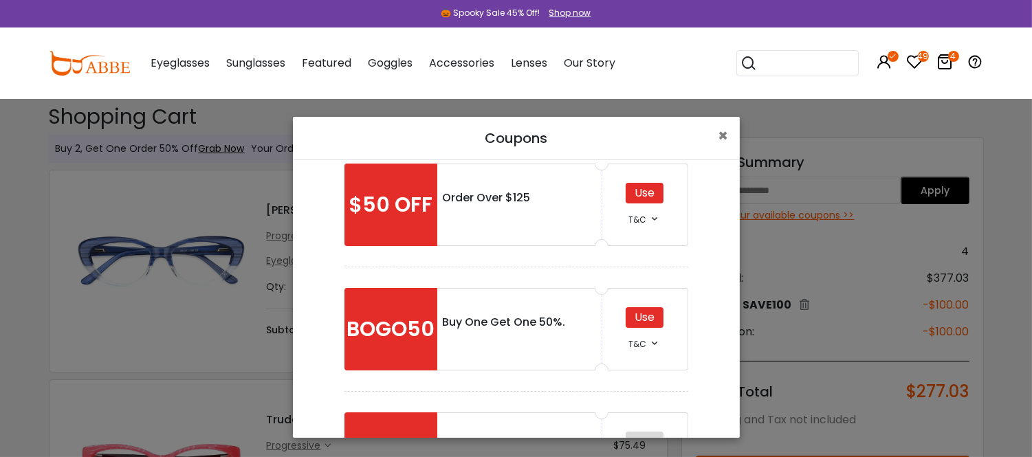
click at [634, 321] on div "Use" at bounding box center [645, 317] width 38 height 21
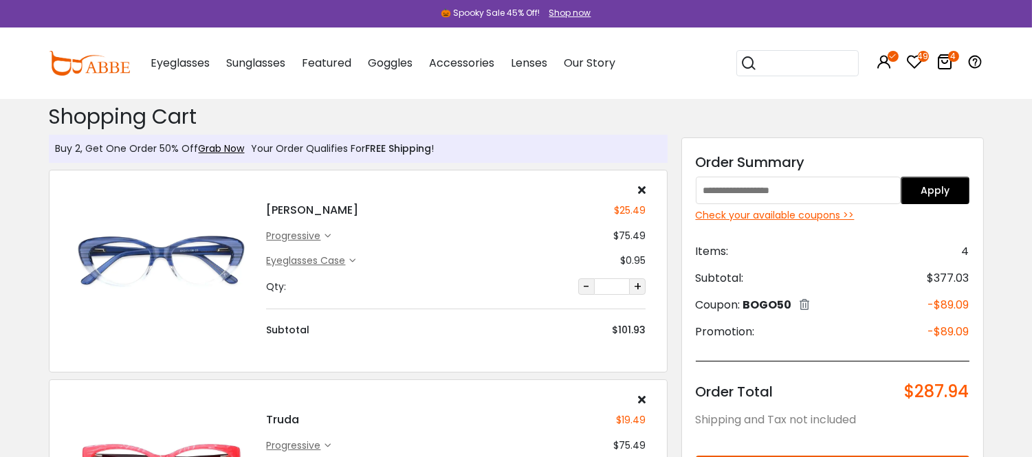
click at [791, 217] on div "Check your available coupons >>" at bounding box center [833, 215] width 274 height 14
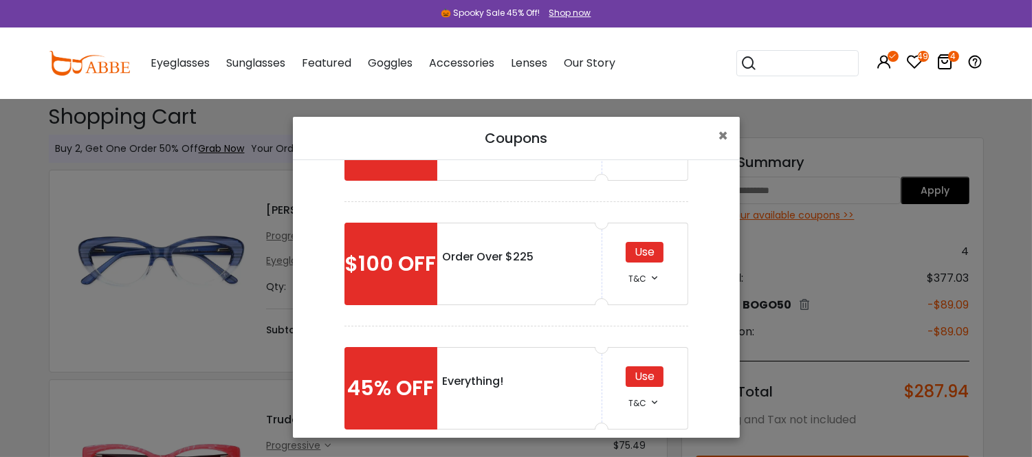
scroll to position [376, 0]
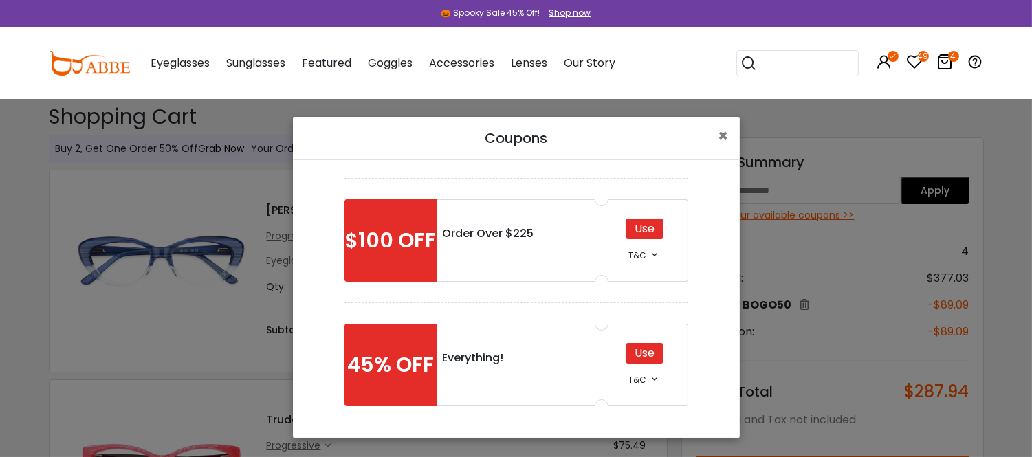
click at [627, 352] on div "Use" at bounding box center [645, 353] width 38 height 21
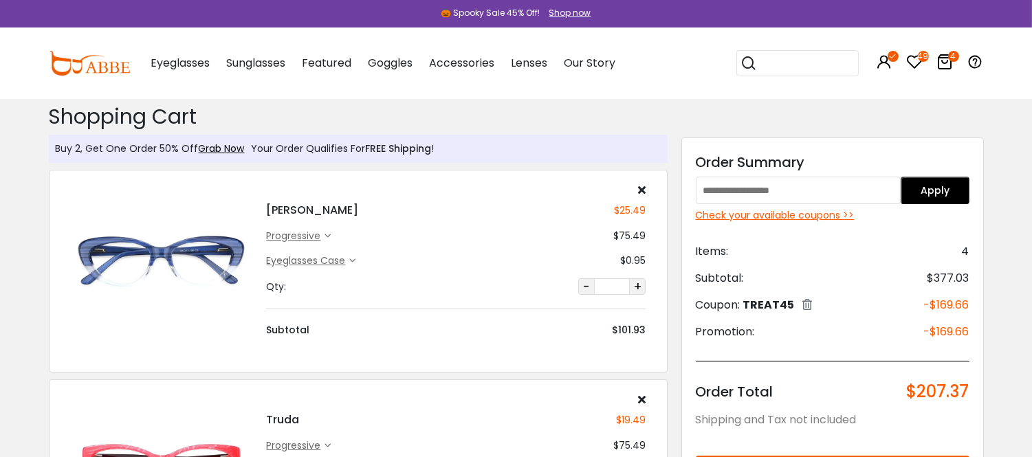
click at [778, 217] on div "Check your available coupons >>" at bounding box center [833, 215] width 274 height 14
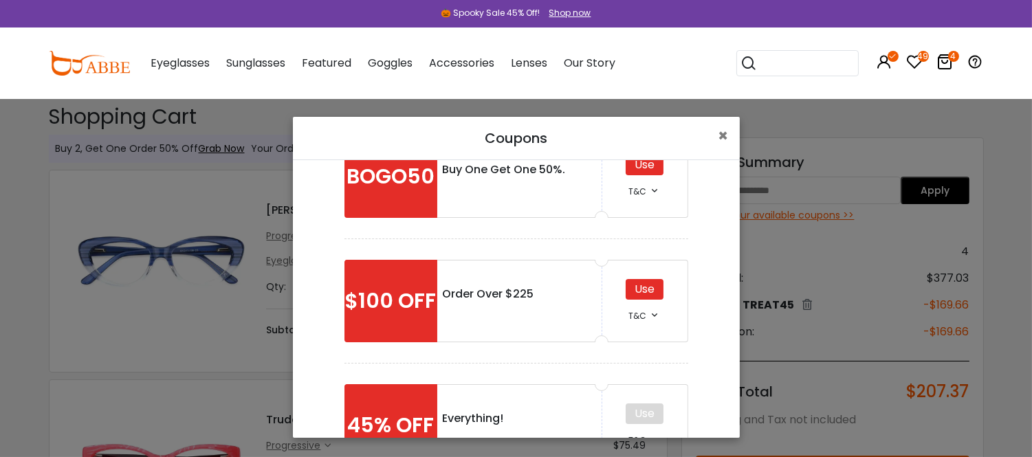
scroll to position [376, 0]
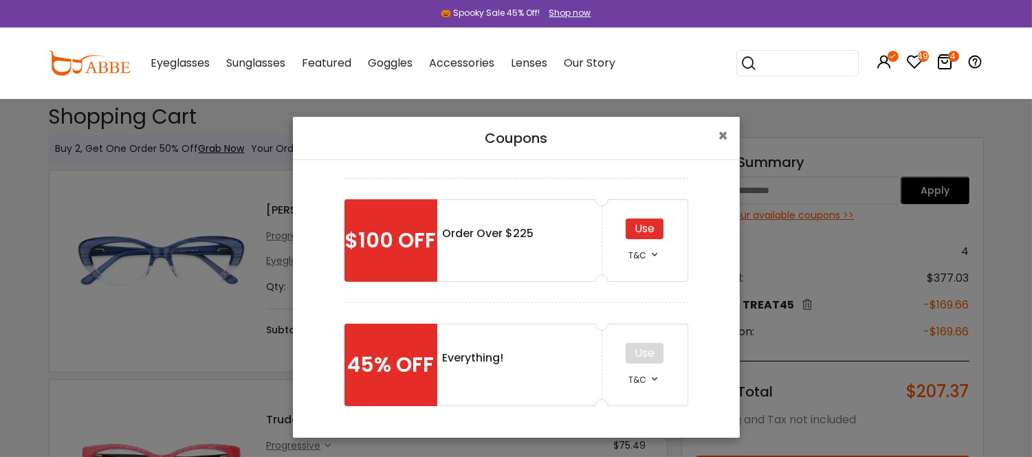
click at [631, 223] on div "Use" at bounding box center [645, 229] width 38 height 21
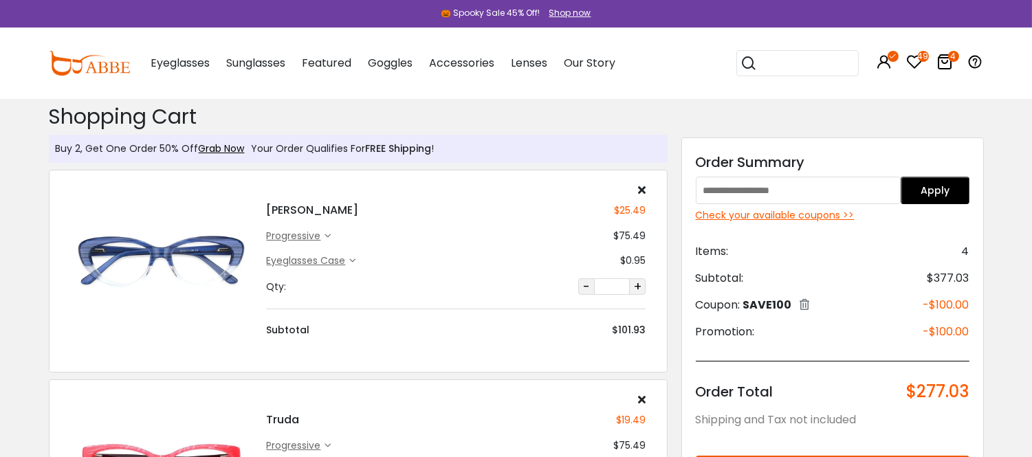
click at [781, 215] on div "Check your available coupons >>" at bounding box center [833, 215] width 274 height 14
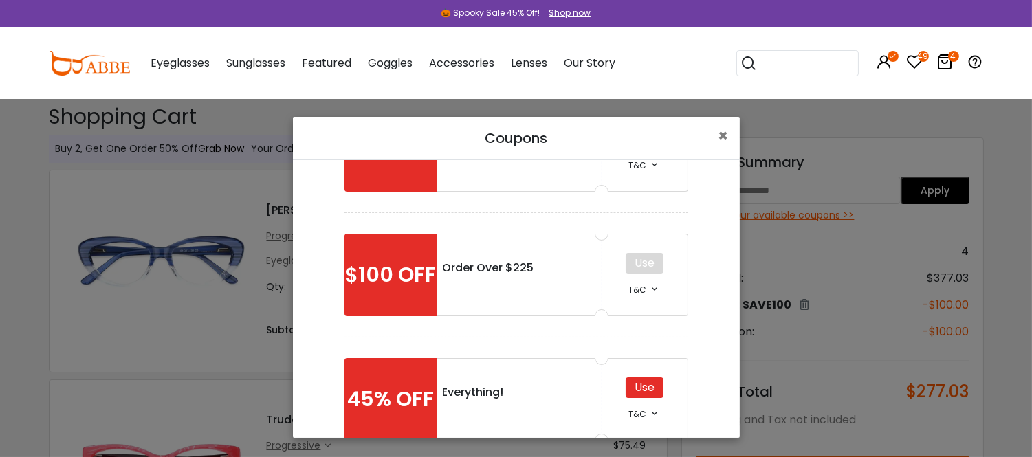
scroll to position [376, 0]
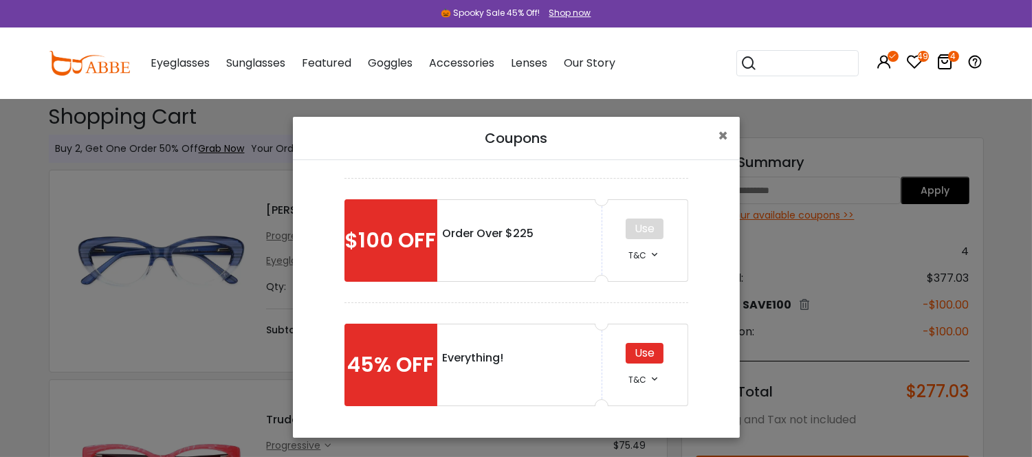
click at [633, 347] on div "Use" at bounding box center [645, 353] width 38 height 21
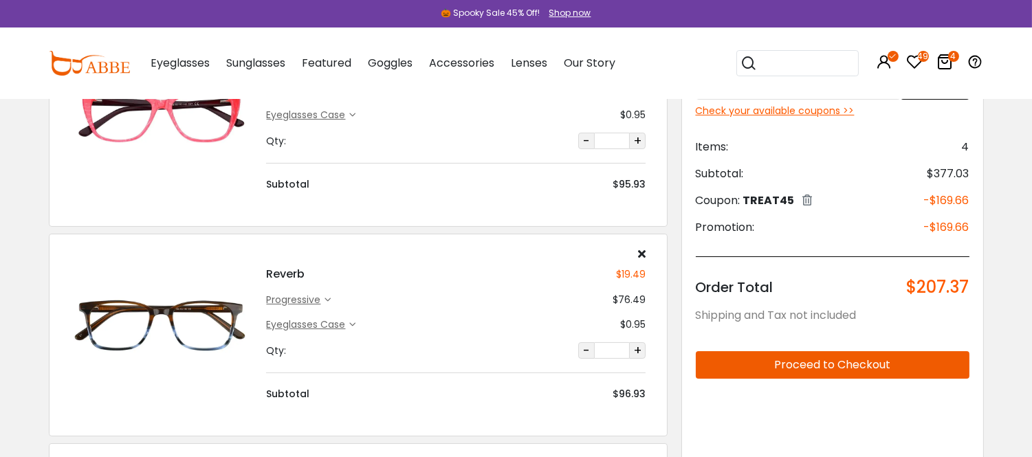
scroll to position [382, 0]
